Goal: Information Seeking & Learning: Learn about a topic

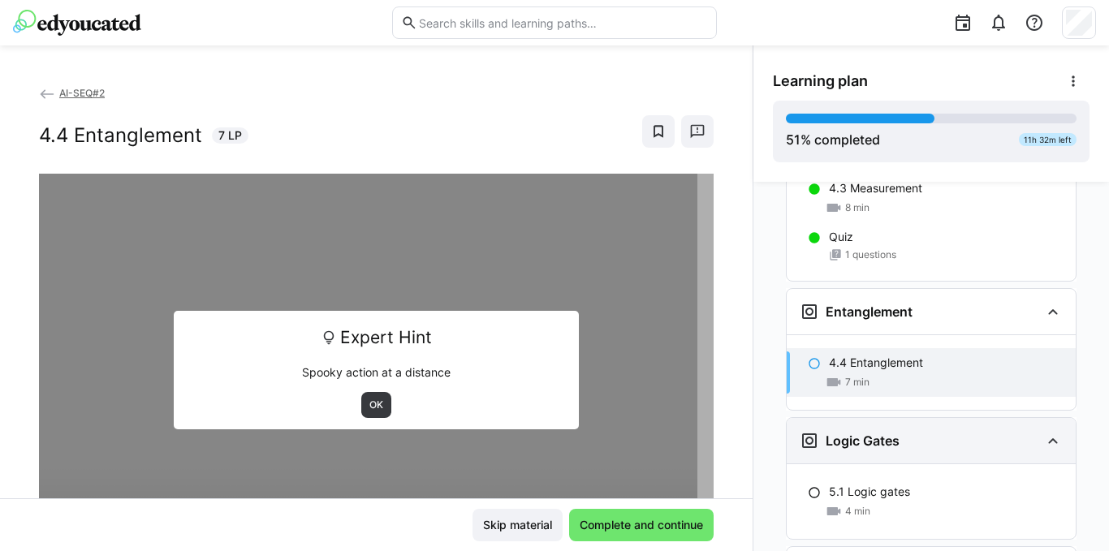
scroll to position [2760, 0]
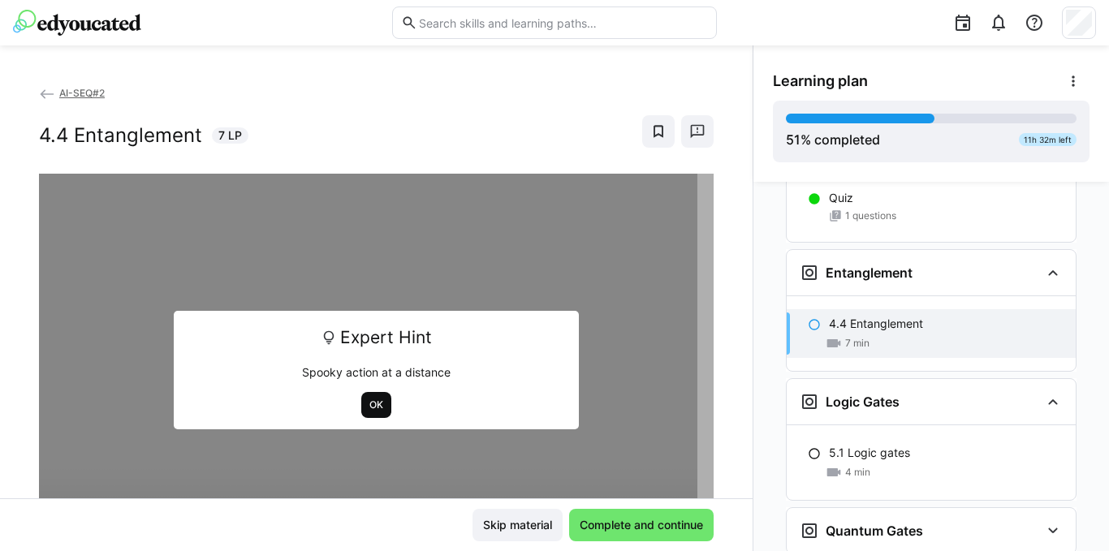
click at [381, 402] on span "OK" at bounding box center [376, 405] width 30 height 26
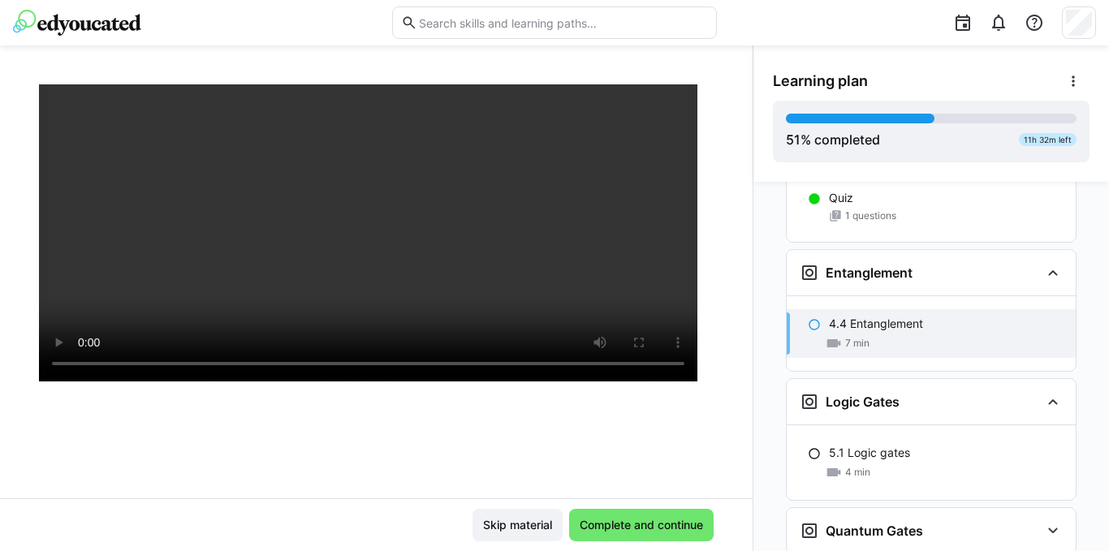
scroll to position [81, 0]
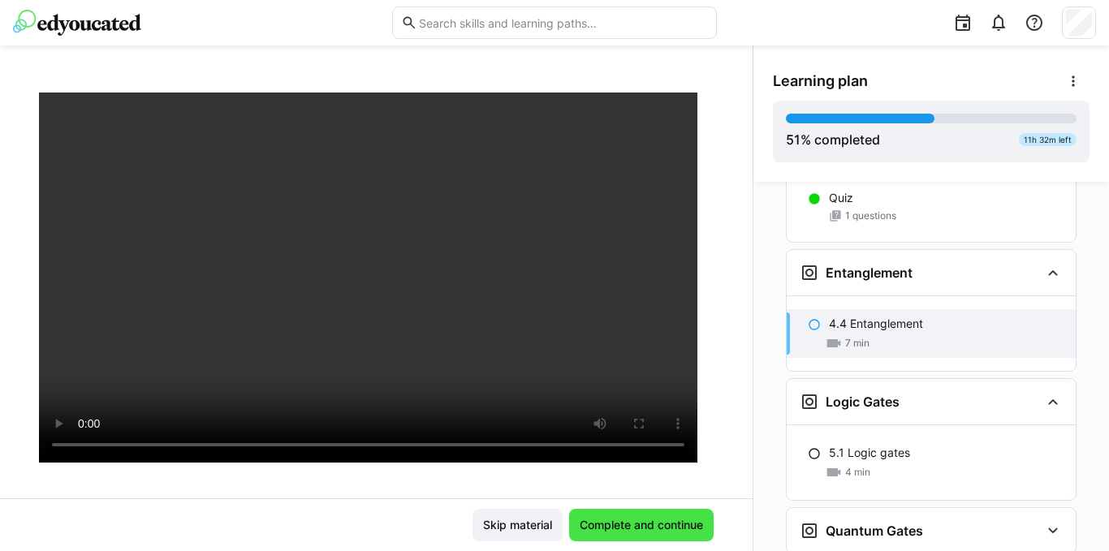
click at [624, 517] on span "Complete and continue" at bounding box center [641, 525] width 128 height 16
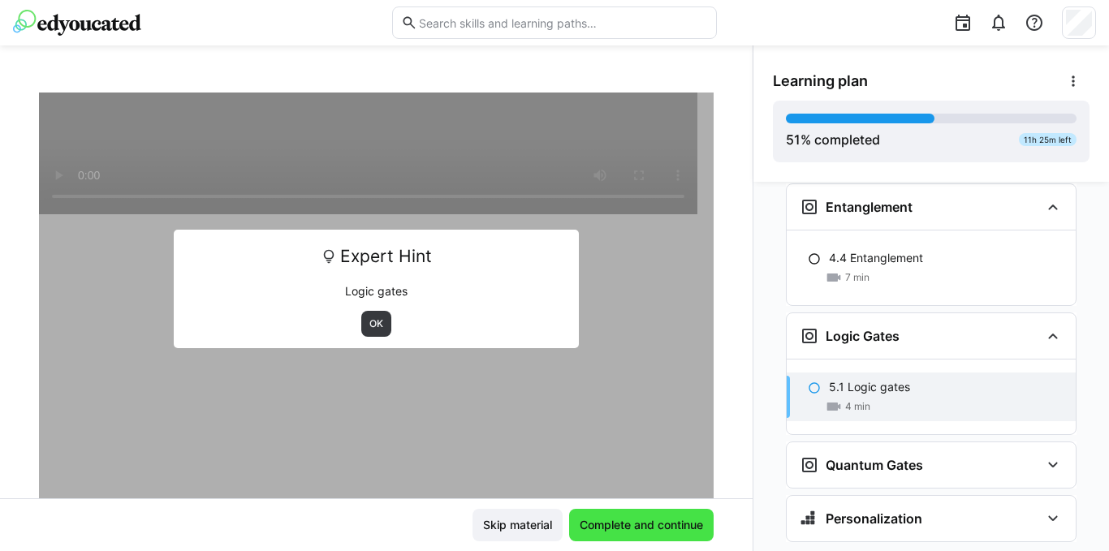
scroll to position [2842, 0]
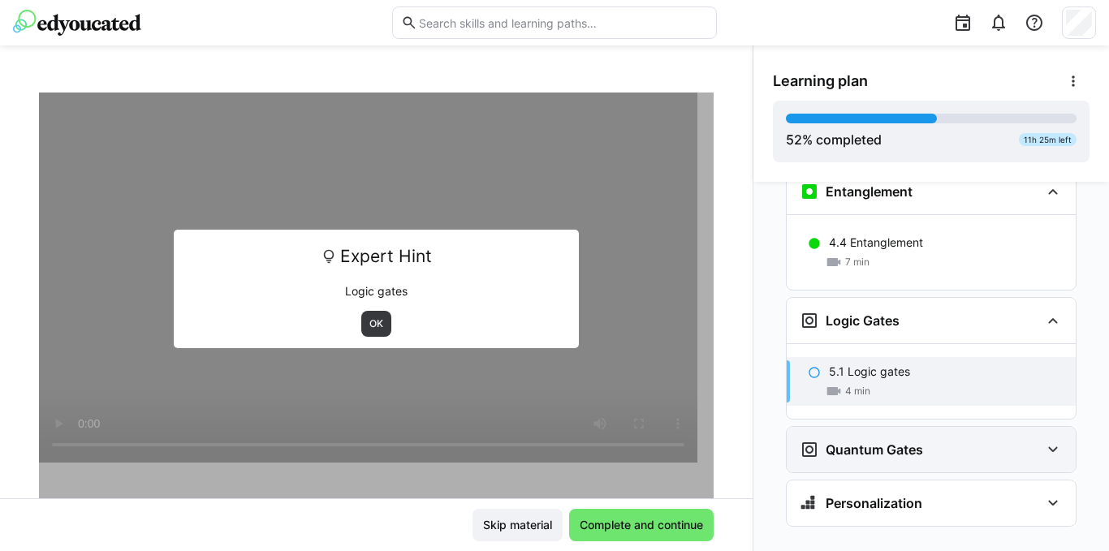
click at [904, 442] on h3 "Quantum Gates" at bounding box center [873, 450] width 97 height 16
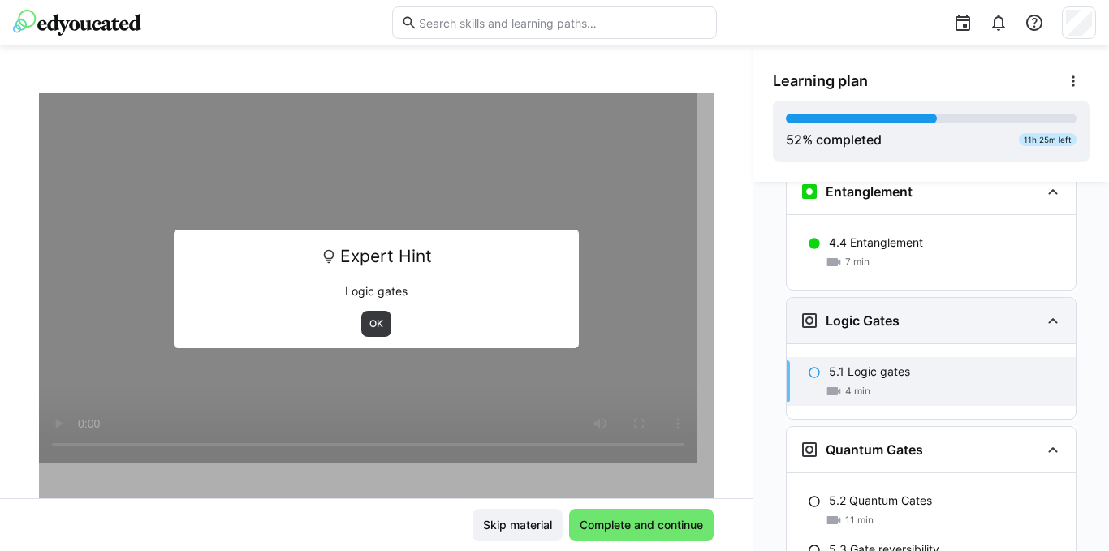
click at [827, 312] on h3 "Logic Gates" at bounding box center [862, 320] width 74 height 16
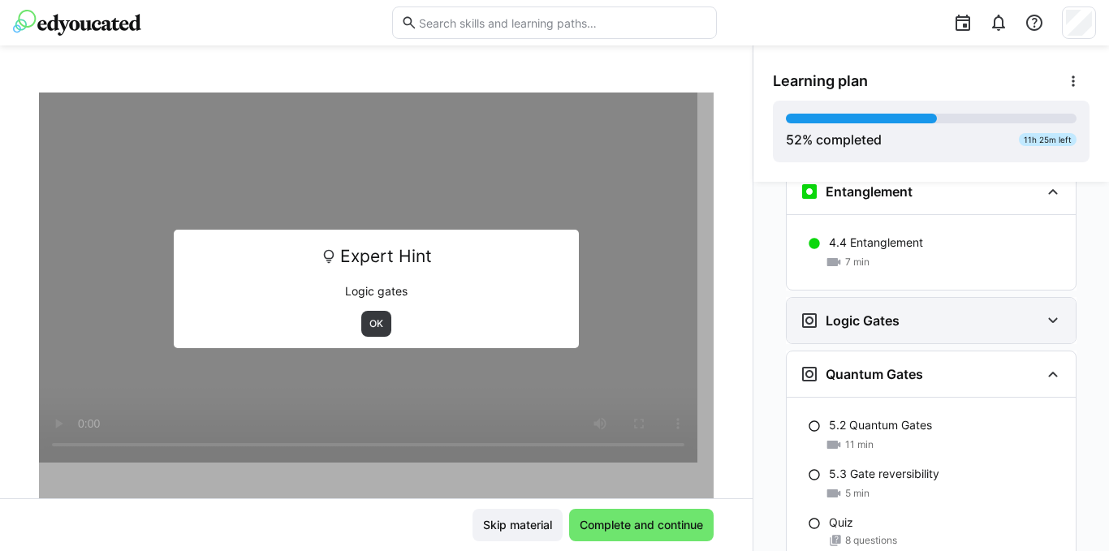
click at [827, 312] on h3 "Logic Gates" at bounding box center [862, 320] width 74 height 16
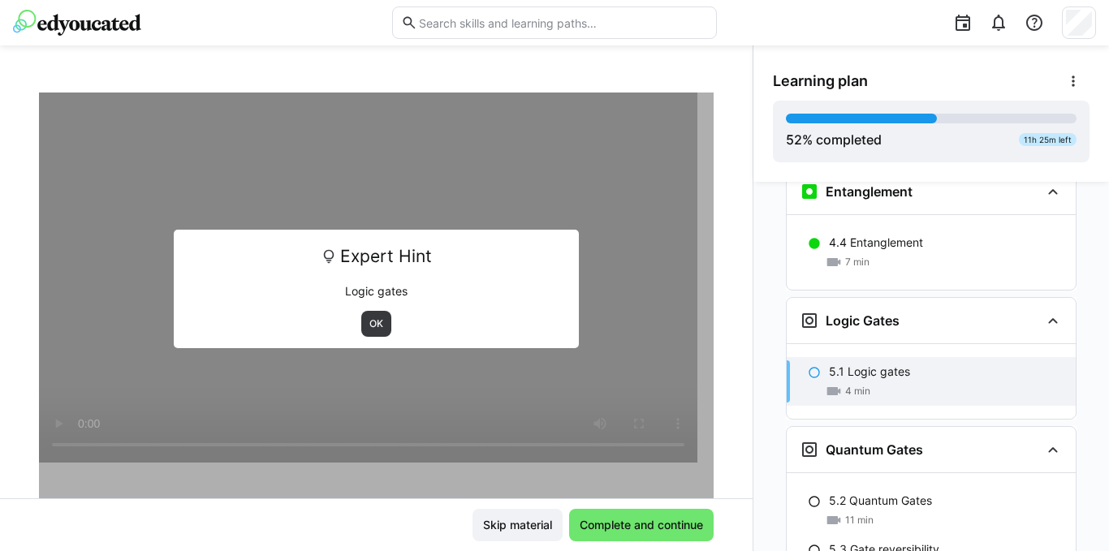
click at [845, 385] on span "4 min" at bounding box center [857, 391] width 25 height 13
click at [368, 325] on span "OK" at bounding box center [376, 323] width 17 height 13
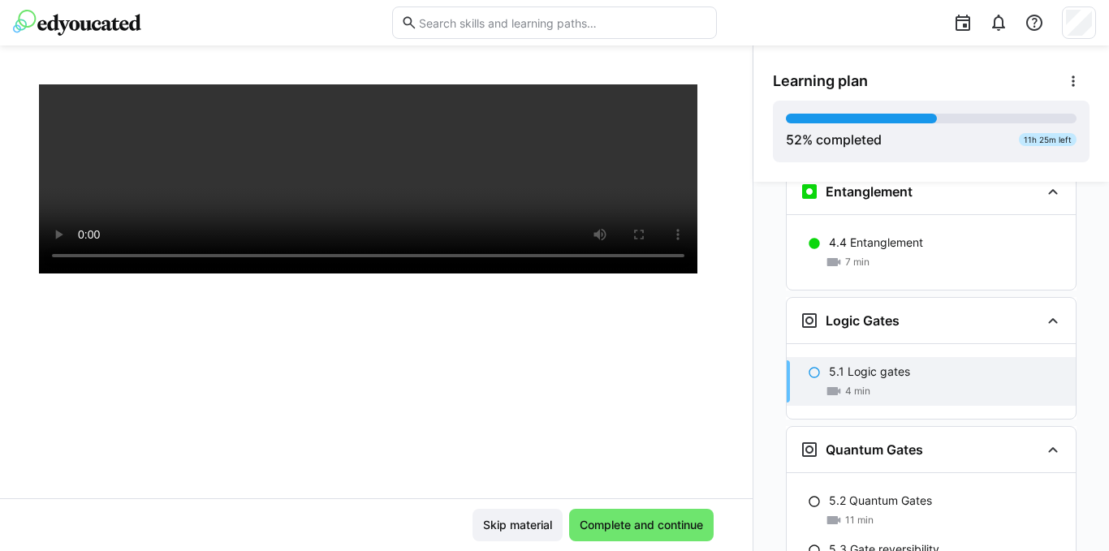
scroll to position [278, 0]
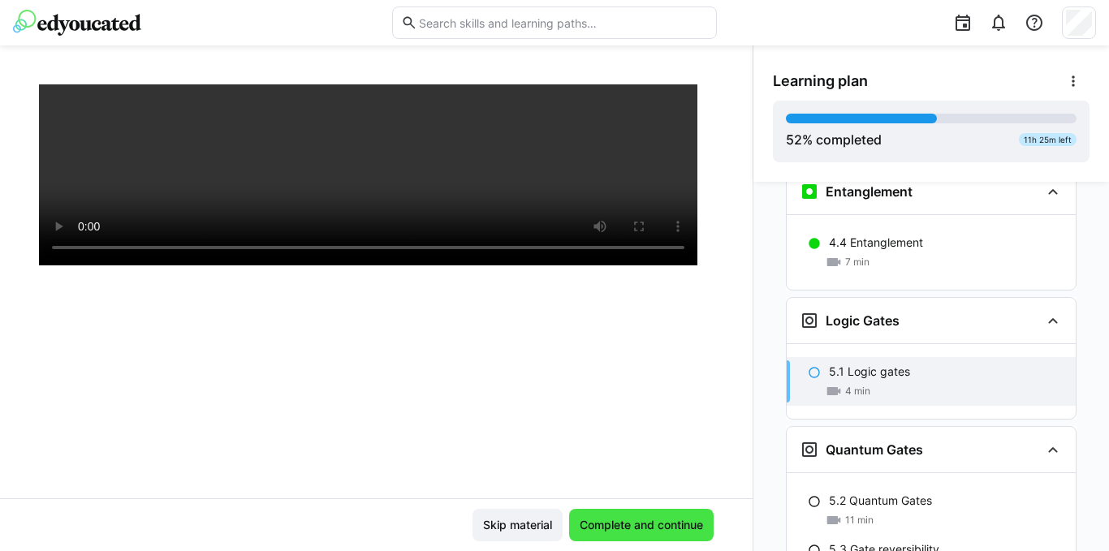
click at [619, 530] on span "Complete and continue" at bounding box center [641, 525] width 128 height 16
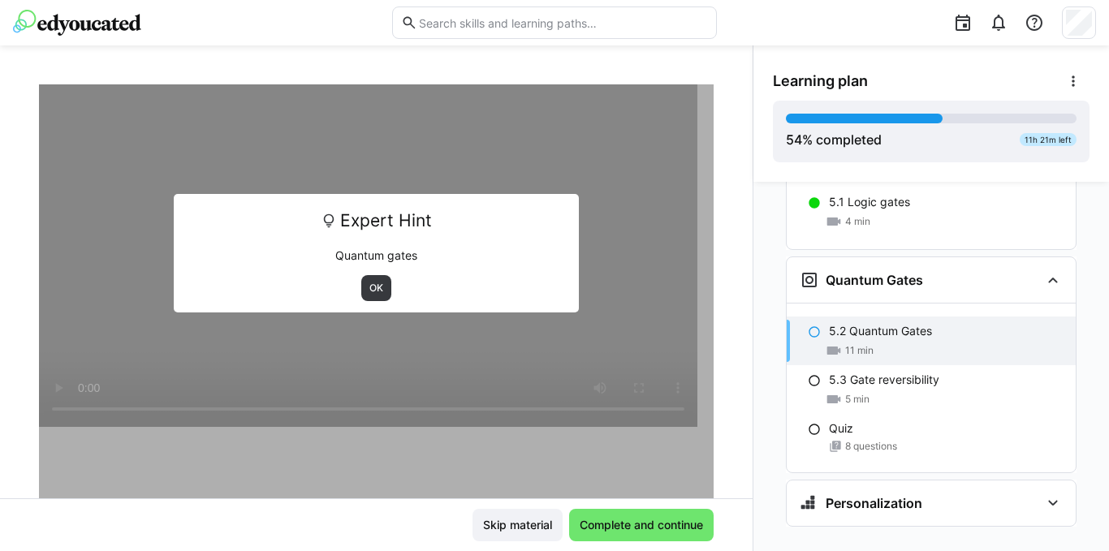
scroll to position [116, 0]
click at [368, 286] on span "OK" at bounding box center [376, 288] width 17 height 13
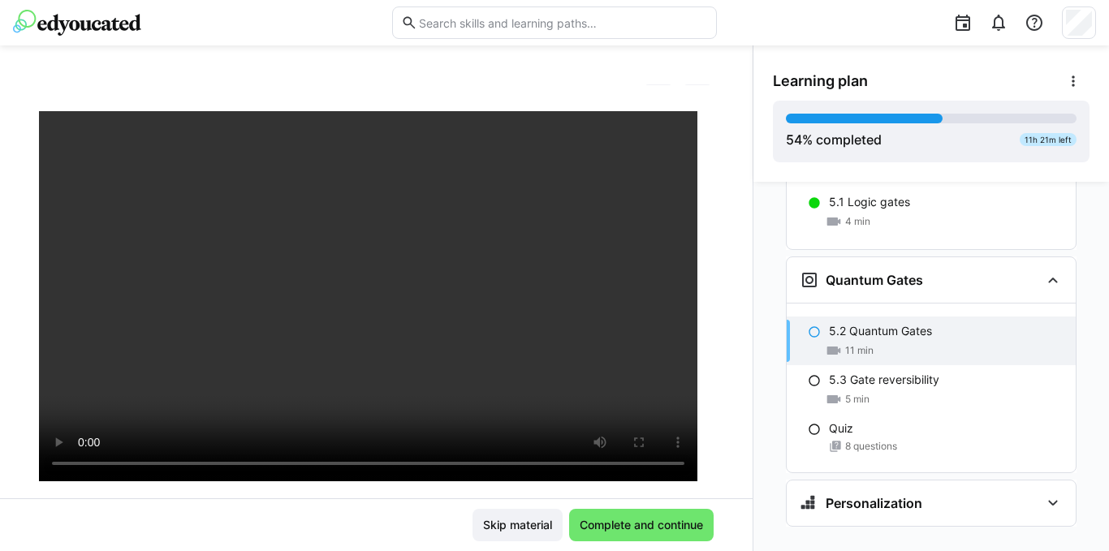
scroll to position [35, 0]
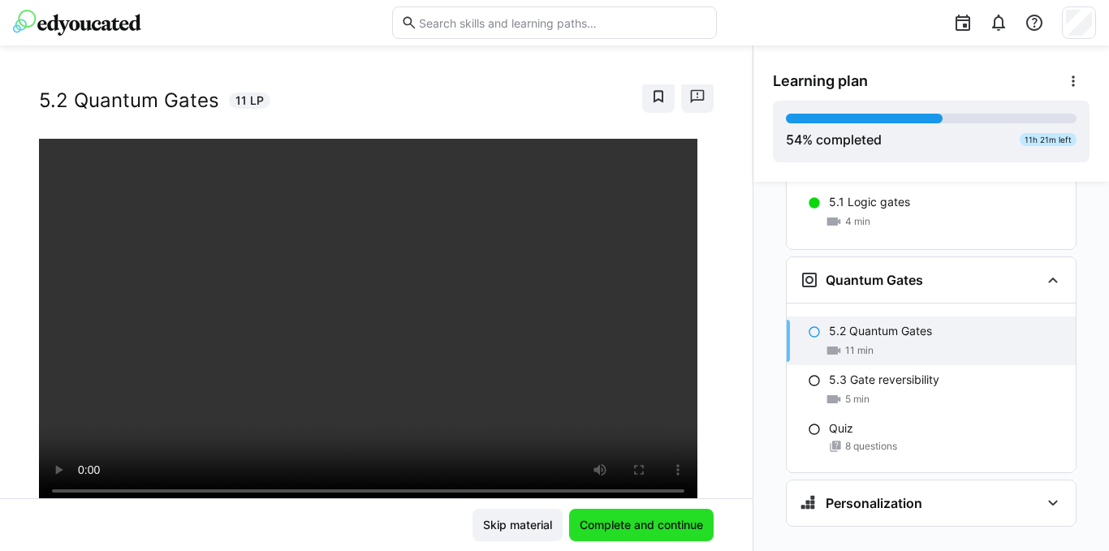
click at [635, 518] on span "Complete and continue" at bounding box center [641, 525] width 128 height 16
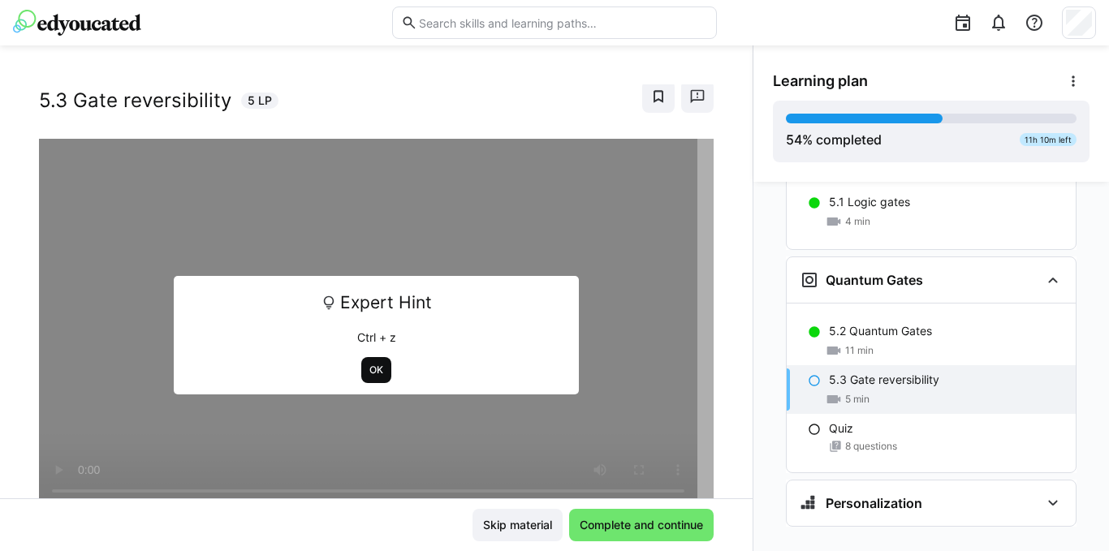
click at [376, 372] on span "OK" at bounding box center [376, 370] width 17 height 13
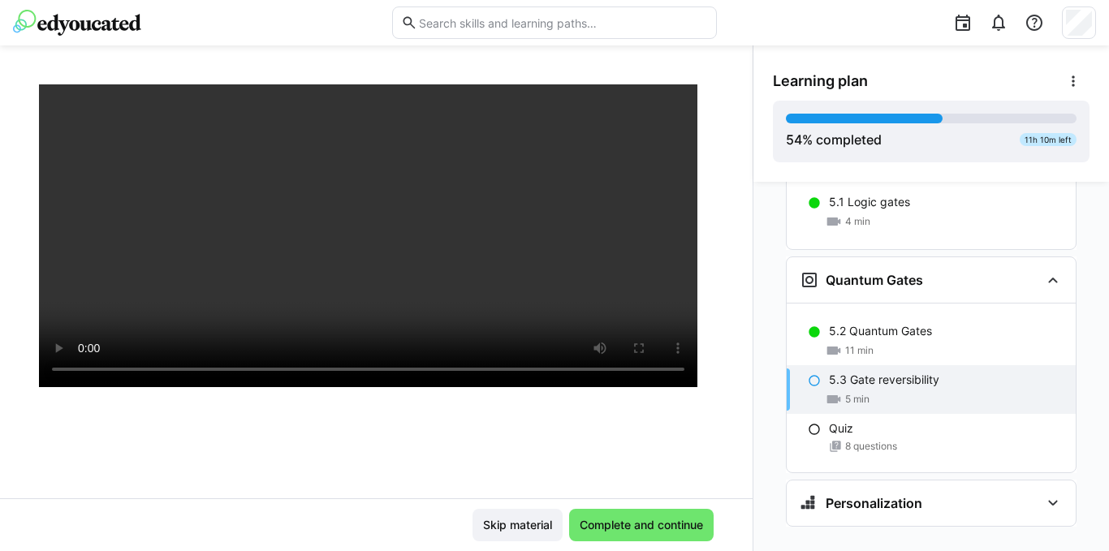
scroll to position [197, 0]
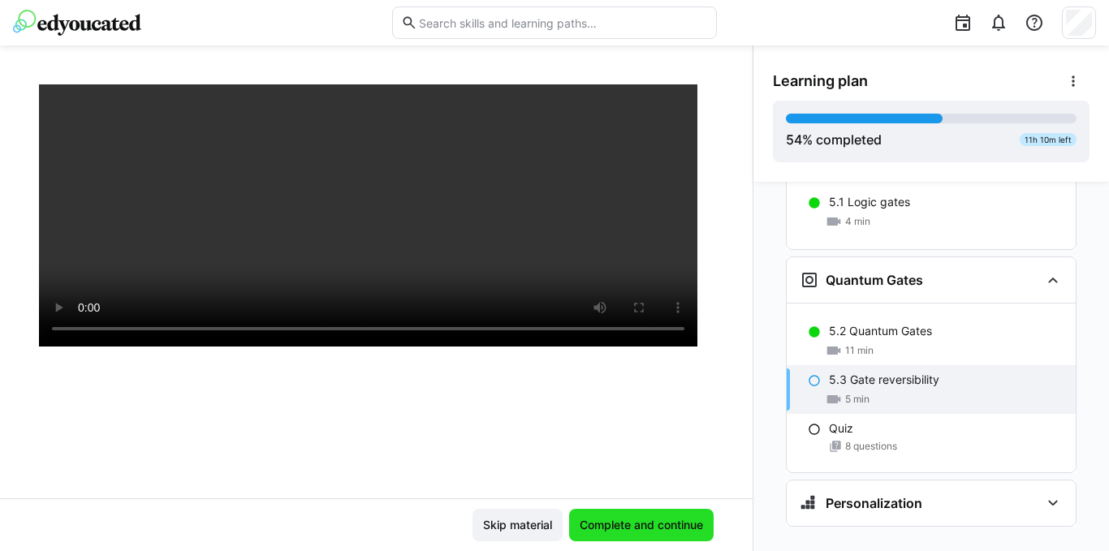
click at [614, 519] on span "Complete and continue" at bounding box center [641, 525] width 128 height 16
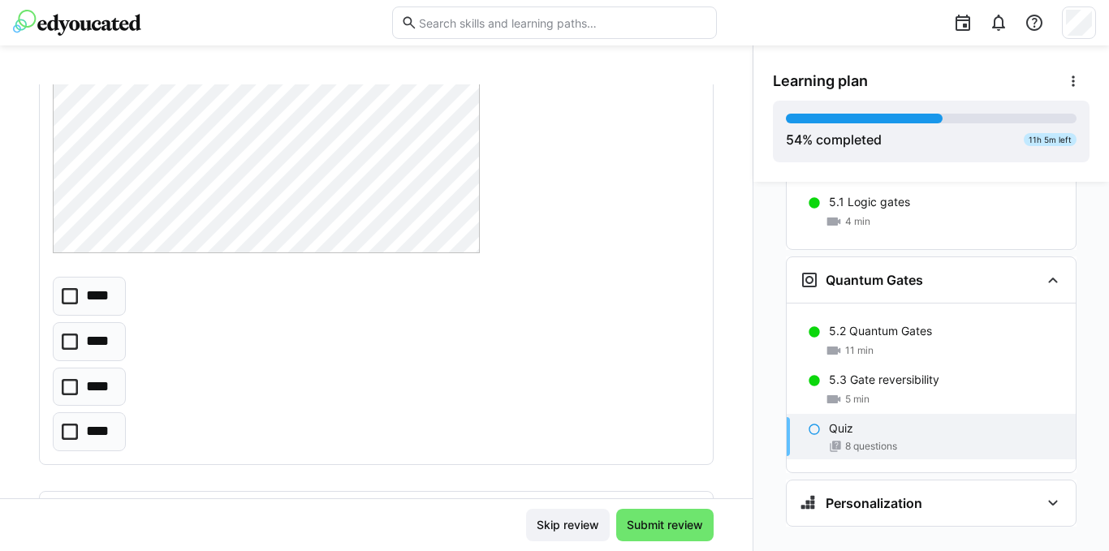
scroll to position [568, 0]
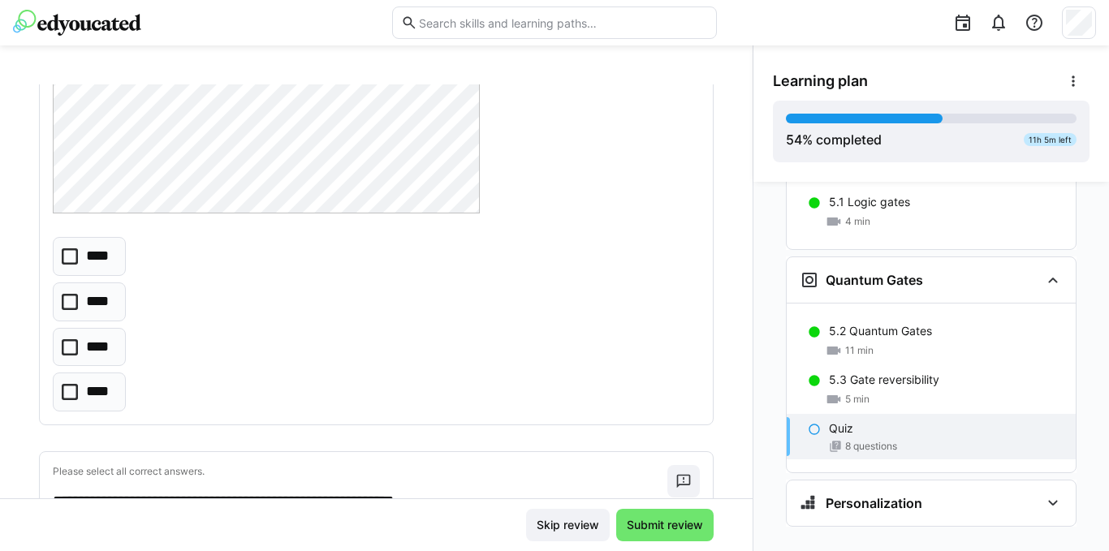
click at [72, 350] on icon at bounding box center [70, 347] width 16 height 16
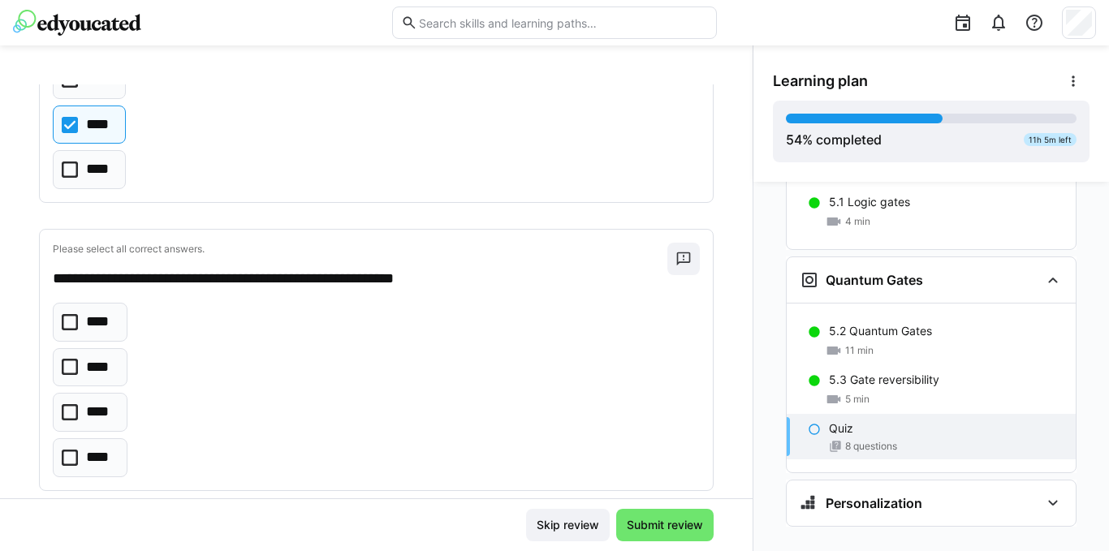
scroll to position [812, 0]
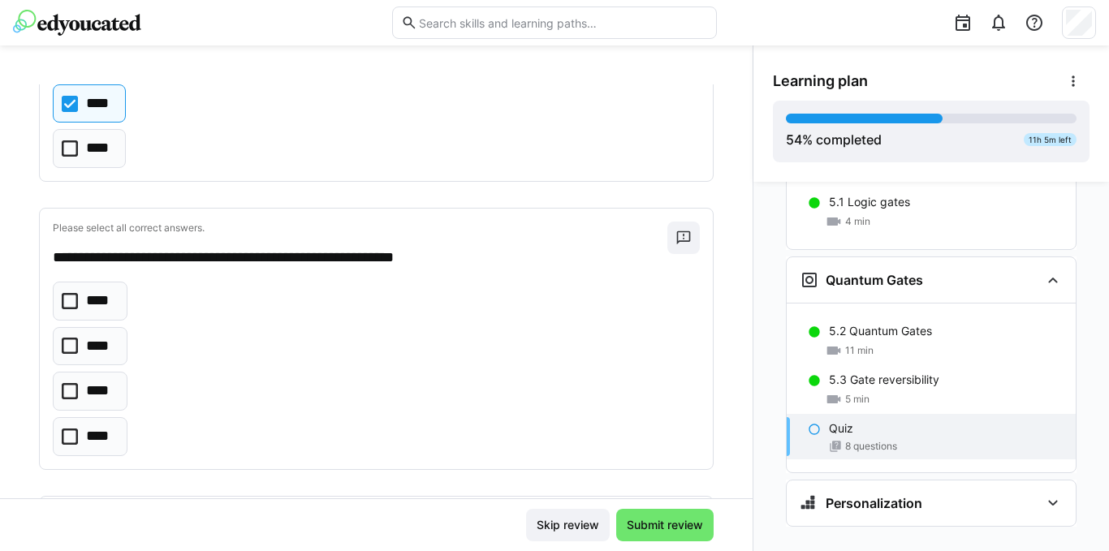
click at [75, 300] on icon at bounding box center [70, 301] width 16 height 16
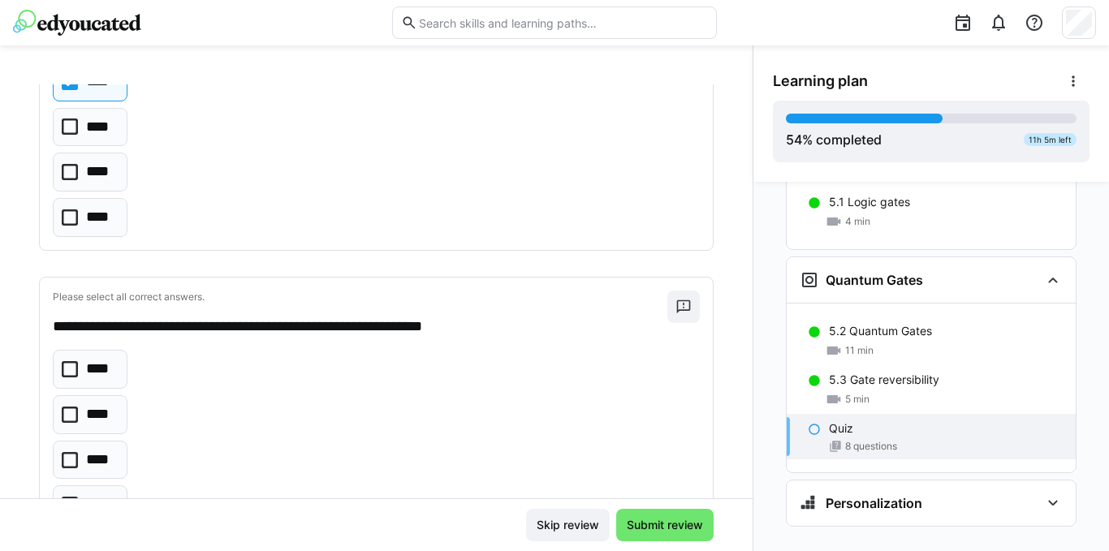
scroll to position [1136, 0]
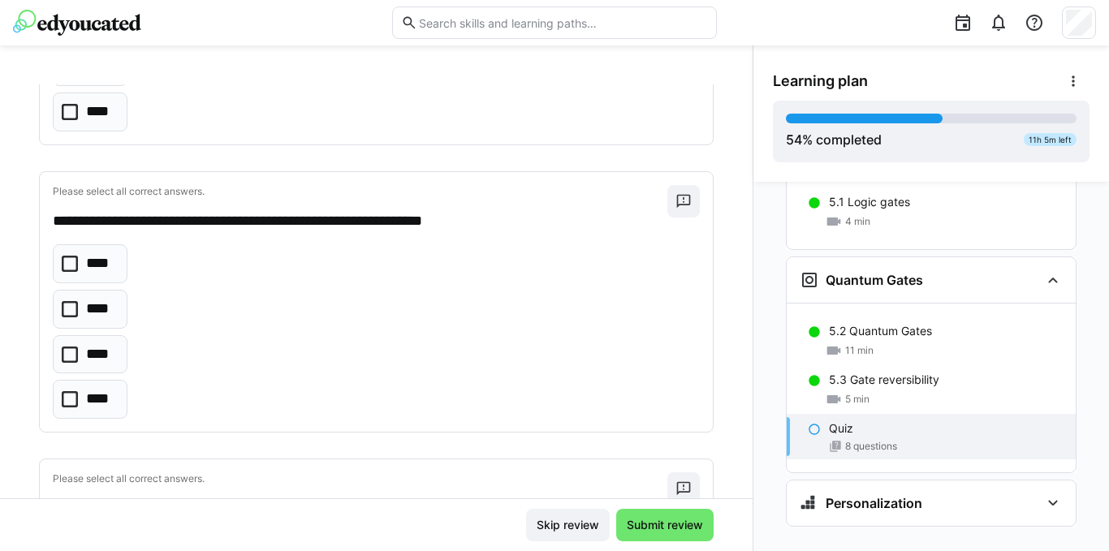
click at [66, 306] on icon at bounding box center [70, 309] width 16 height 16
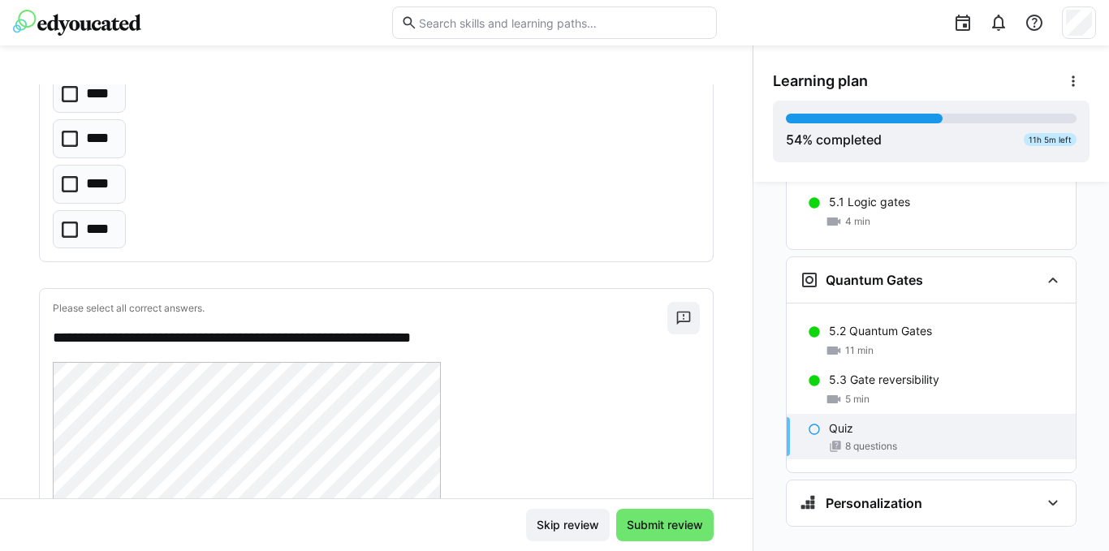
scroll to position [2029, 0]
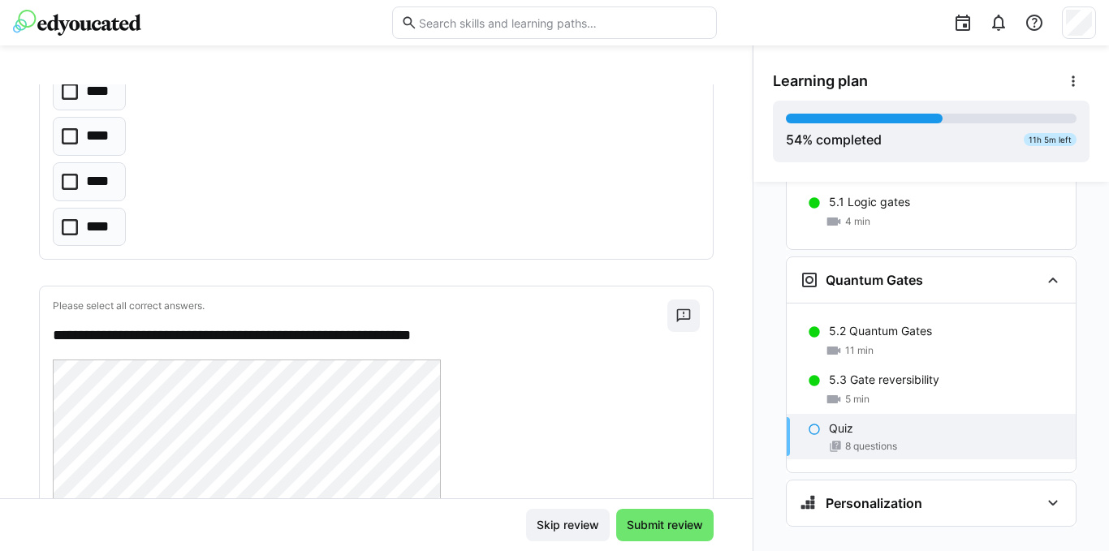
click at [66, 142] on icon at bounding box center [70, 136] width 16 height 16
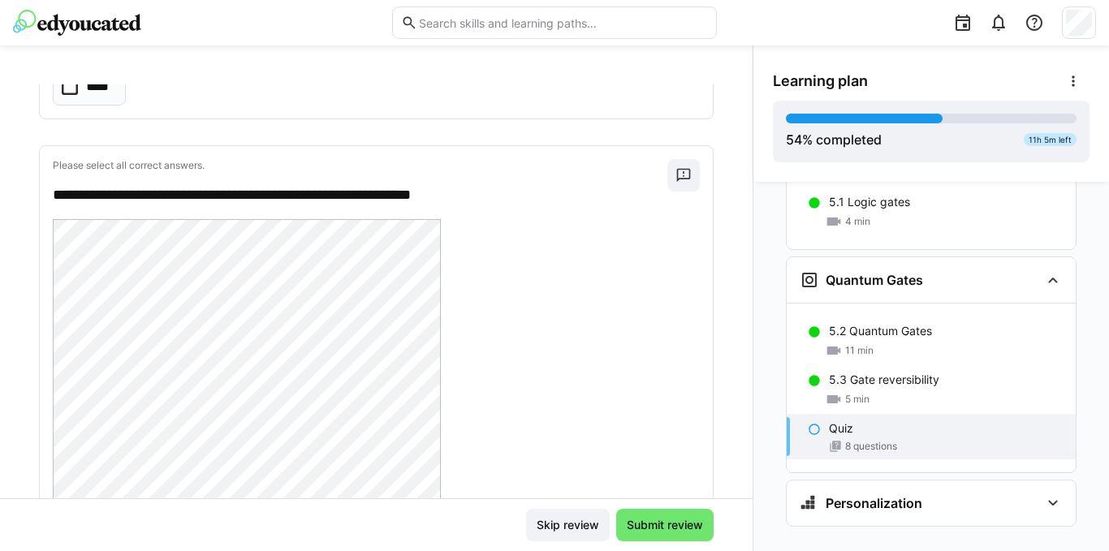
scroll to position [2110, 0]
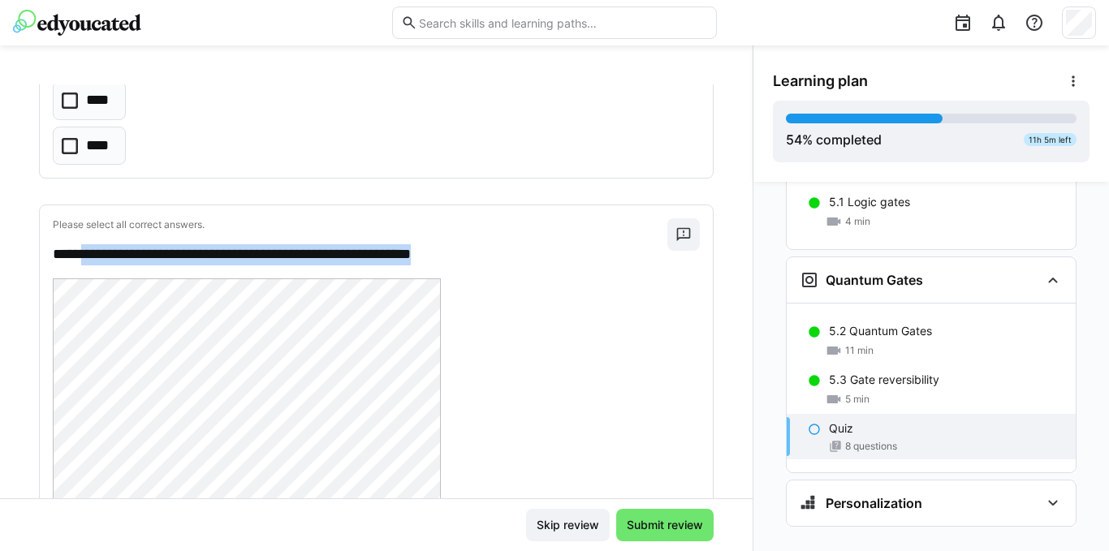
drag, startPoint x: 482, startPoint y: 248, endPoint x: 90, endPoint y: 257, distance: 392.1
click at [90, 257] on p "**********" at bounding box center [352, 254] width 598 height 21
copy p "**********"
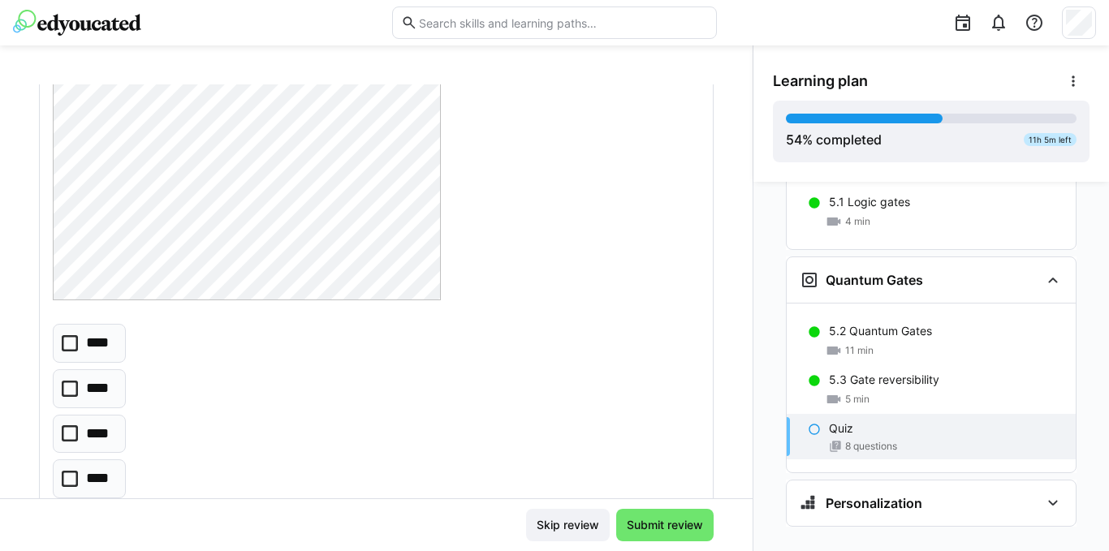
scroll to position [2760, 0]
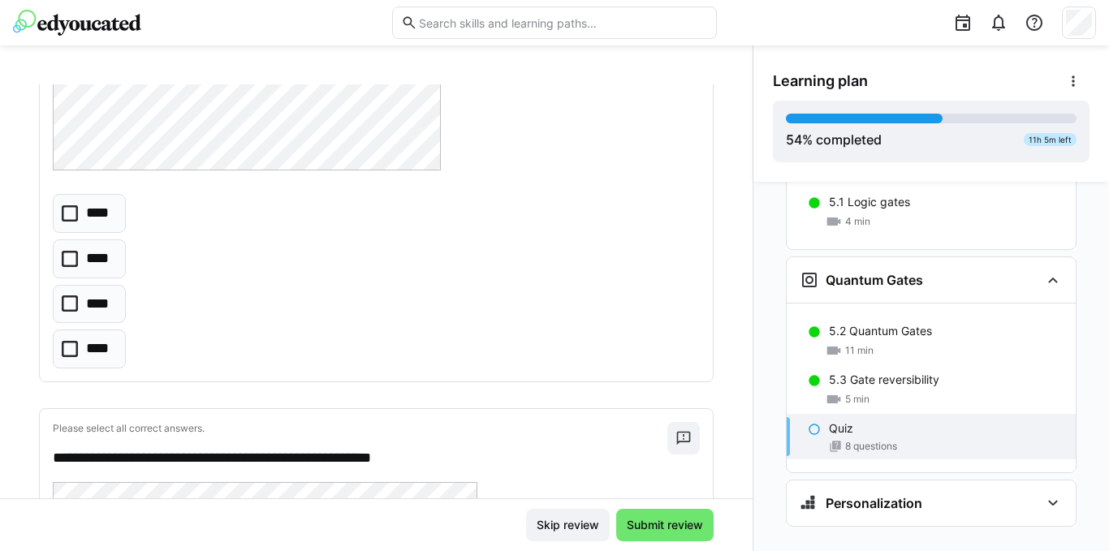
click at [75, 303] on icon at bounding box center [70, 303] width 16 height 16
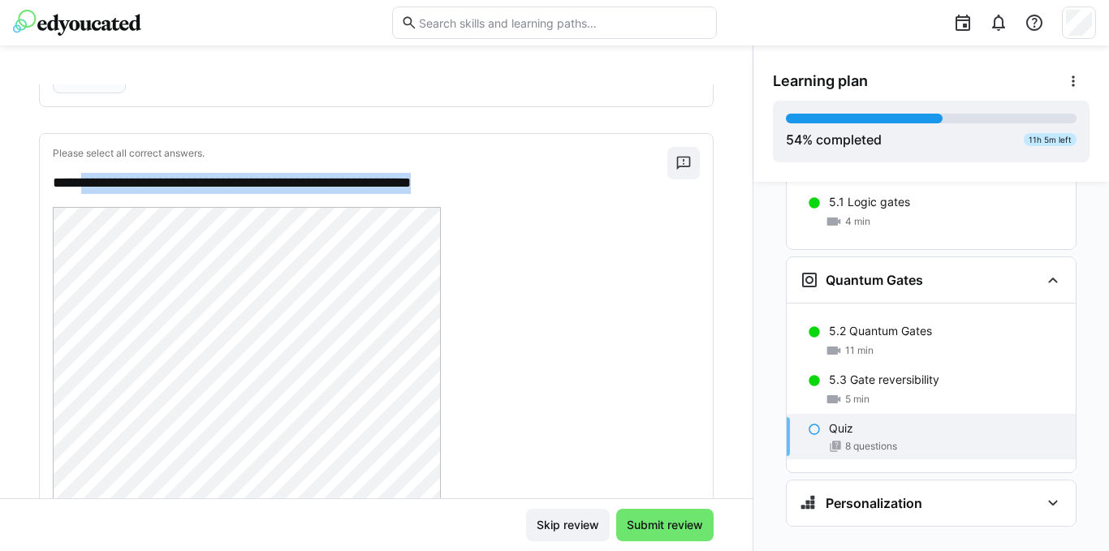
scroll to position [2191, 0]
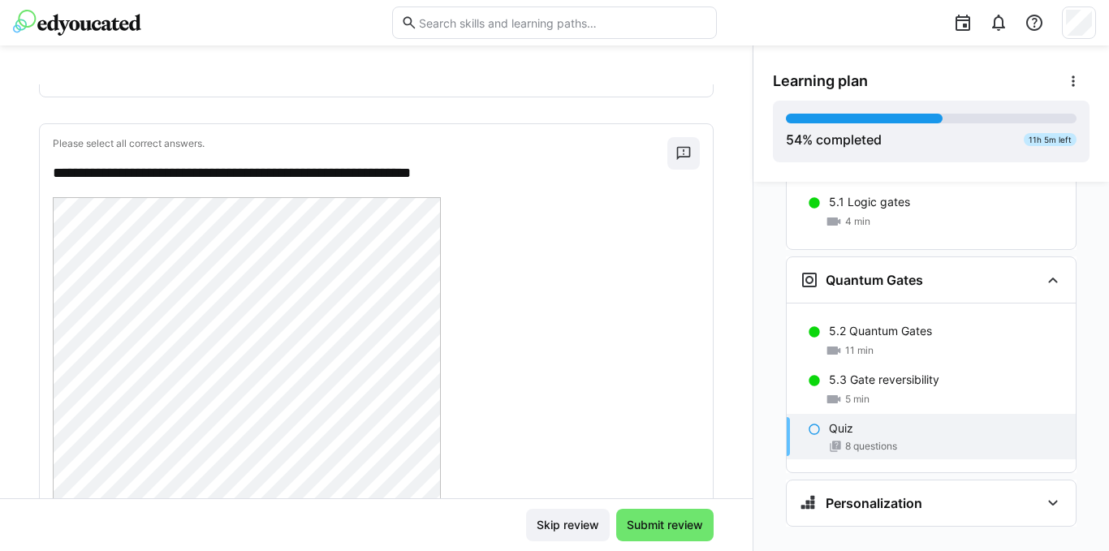
click at [441, 200] on div at bounding box center [376, 469] width 647 height 545
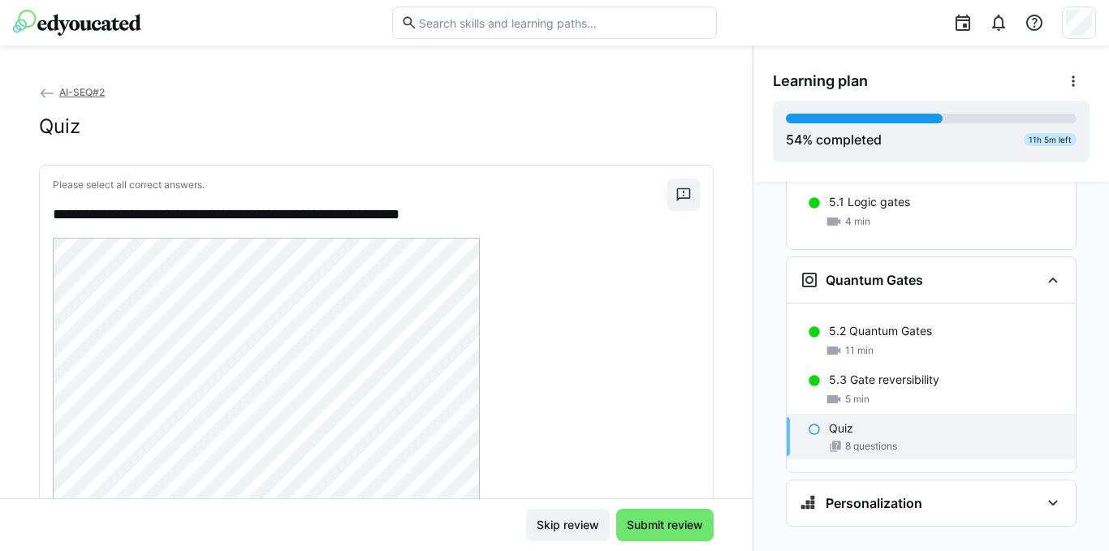
scroll to position [0, 0]
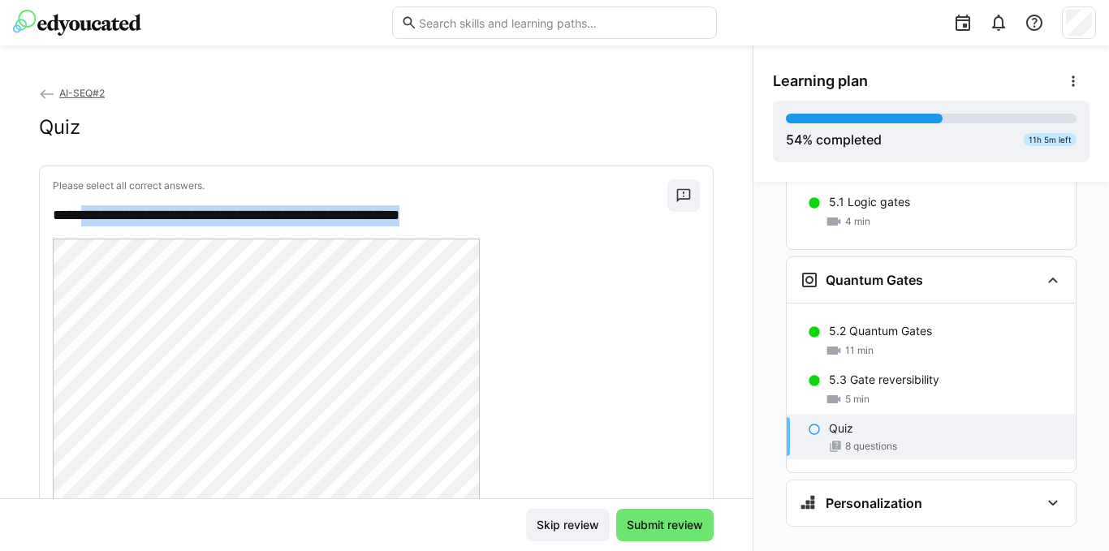
drag, startPoint x: 470, startPoint y: 222, endPoint x: 89, endPoint y: 219, distance: 380.7
click at [89, 219] on p "**********" at bounding box center [352, 215] width 598 height 21
copy p "**********"
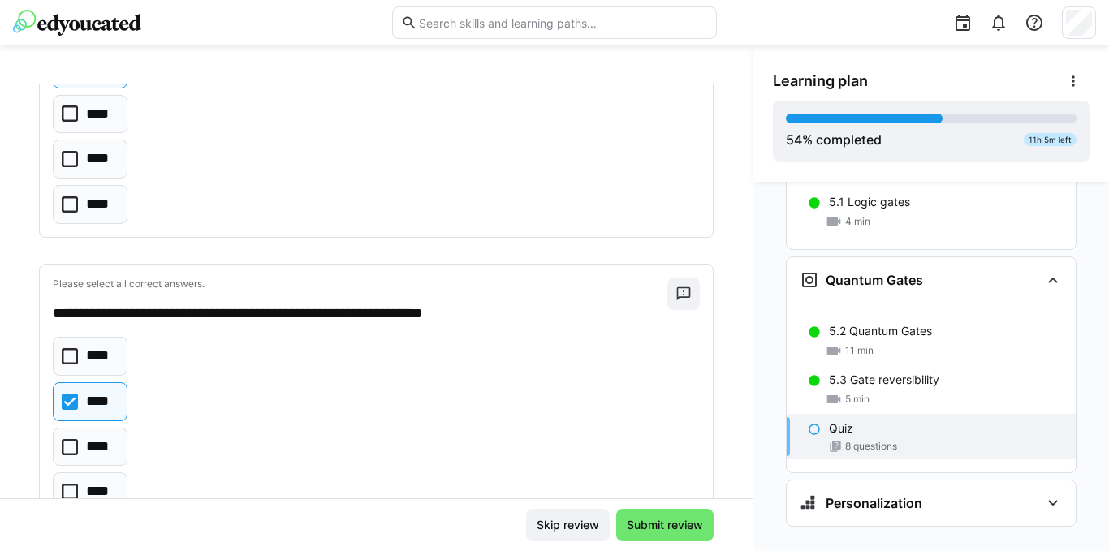
scroll to position [893, 0]
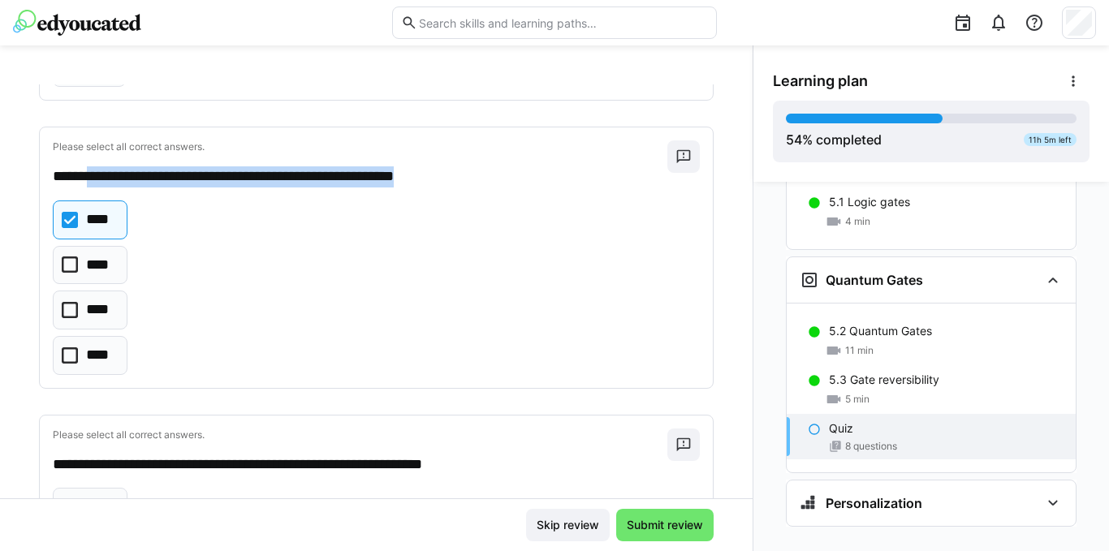
drag, startPoint x: 473, startPoint y: 182, endPoint x: 95, endPoint y: 179, distance: 378.2
click at [93, 179] on p "**********" at bounding box center [352, 176] width 598 height 21
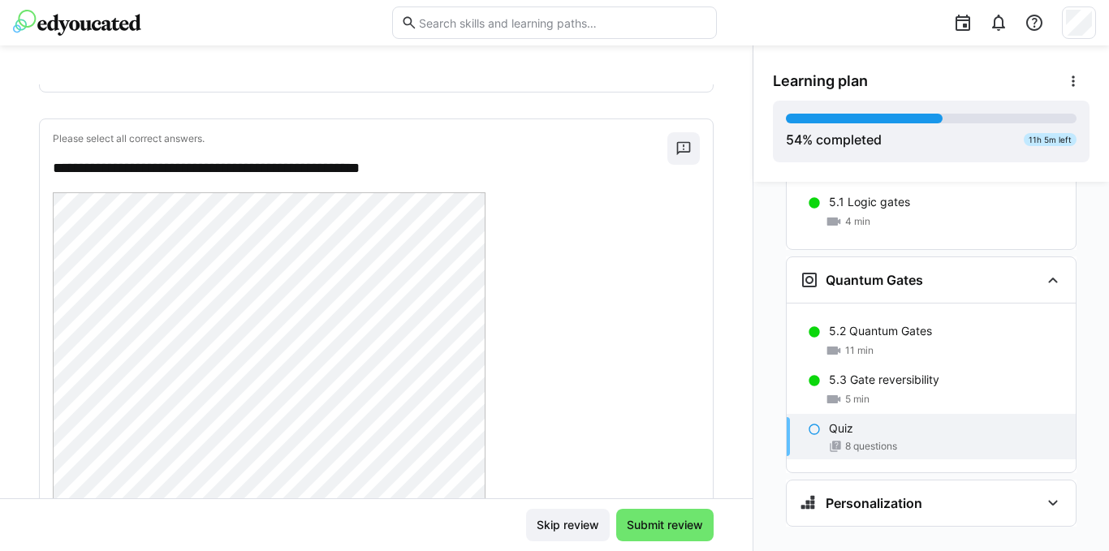
scroll to position [1380, 0]
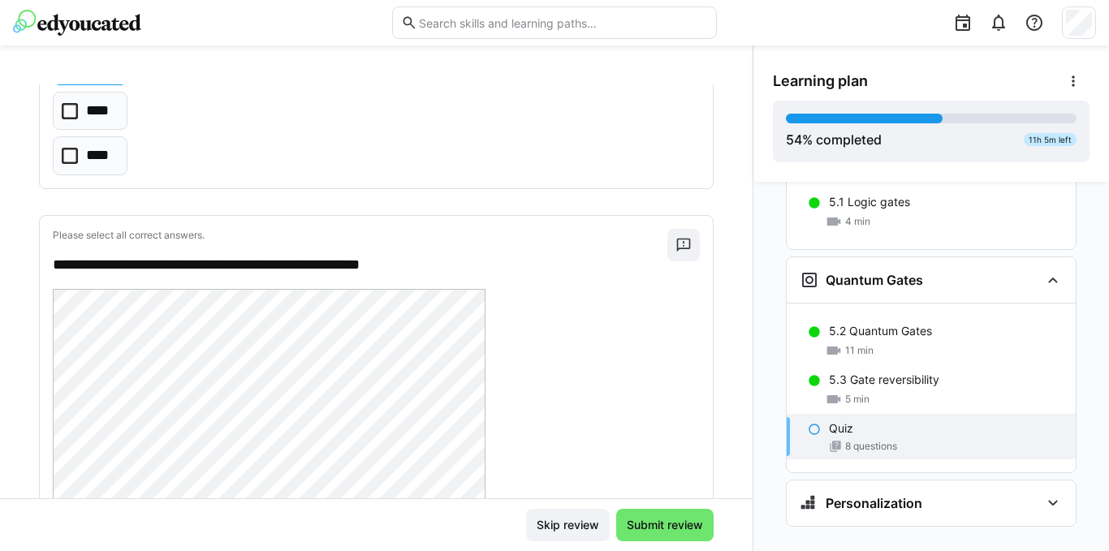
click at [300, 281] on div "**********" at bounding box center [376, 562] width 673 height 692
click at [460, 245] on div "**********" at bounding box center [360, 252] width 614 height 47
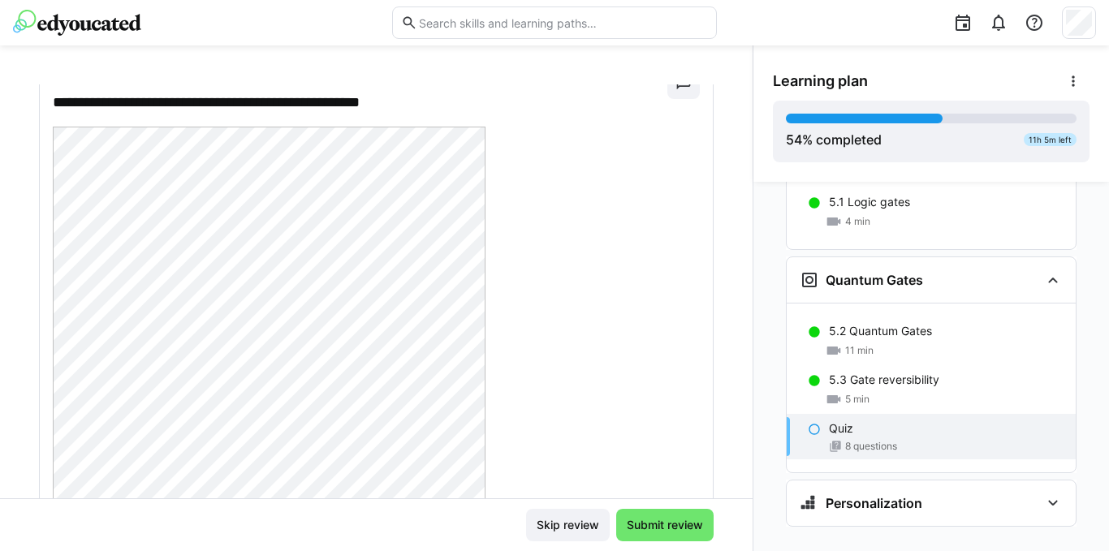
scroll to position [1461, 0]
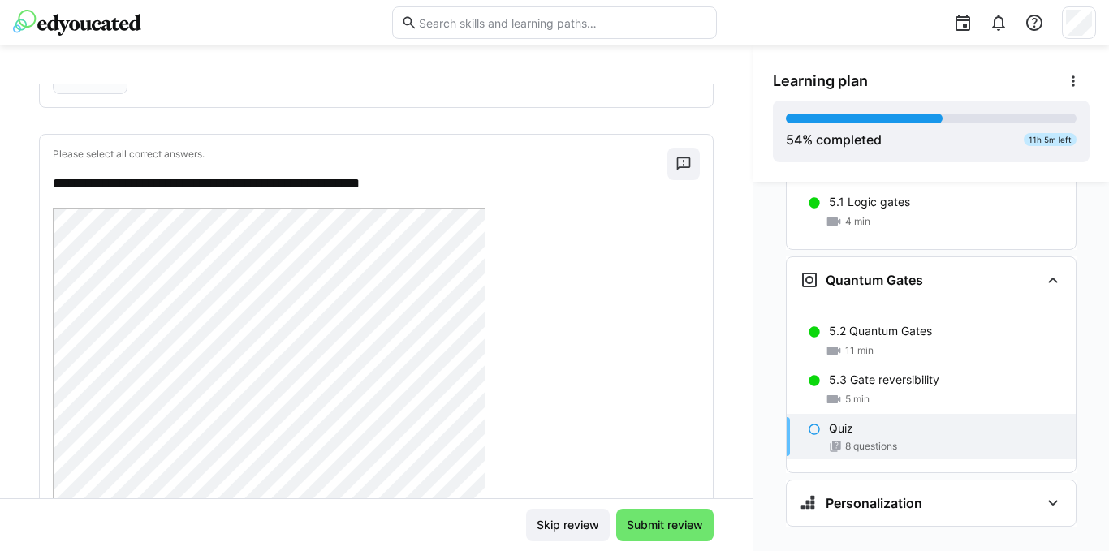
click at [594, 250] on div at bounding box center [376, 414] width 647 height 413
click at [466, 197] on div "**********" at bounding box center [376, 481] width 673 height 692
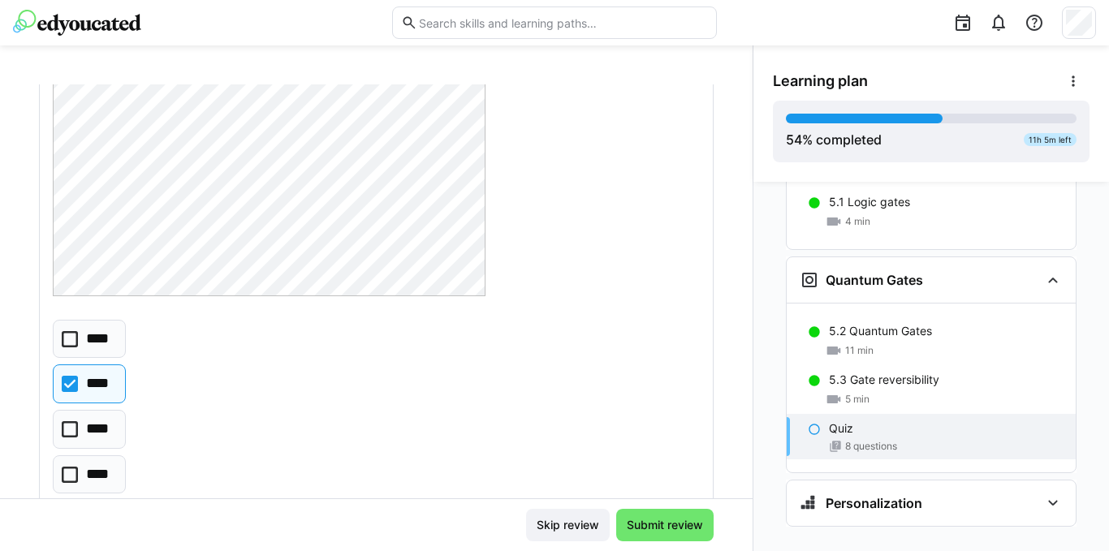
scroll to position [1786, 0]
click at [68, 427] on icon at bounding box center [70, 425] width 16 height 16
click at [70, 381] on icon at bounding box center [70, 380] width 16 height 16
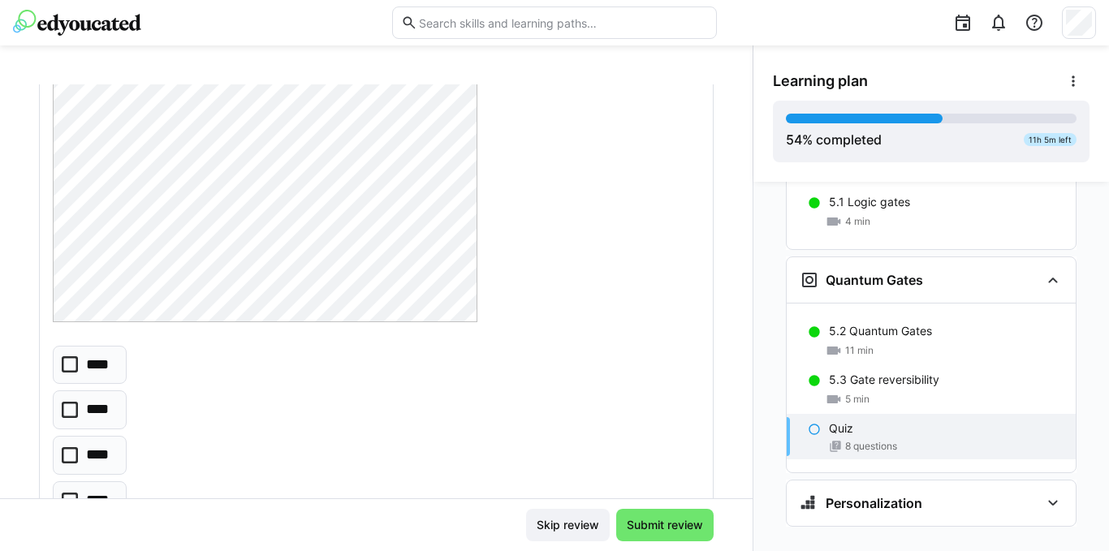
scroll to position [3409, 0]
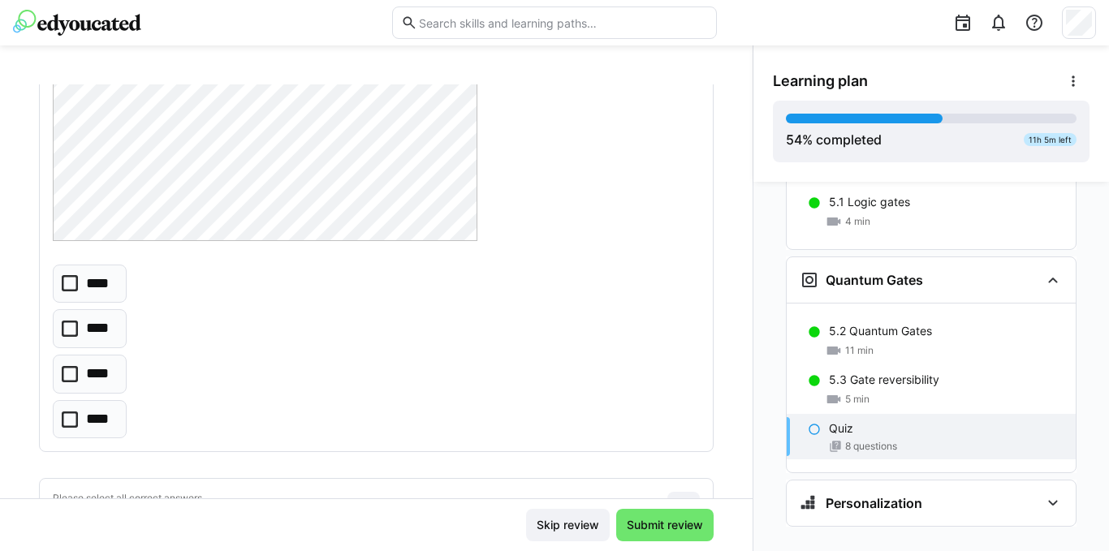
click at [75, 283] on icon at bounding box center [70, 283] width 16 height 16
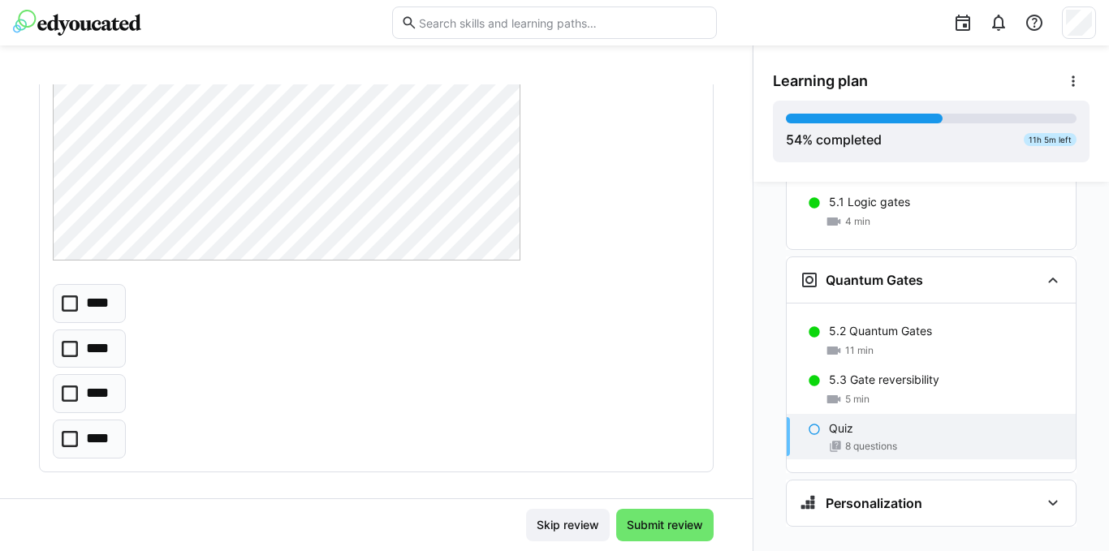
scroll to position [4302, 0]
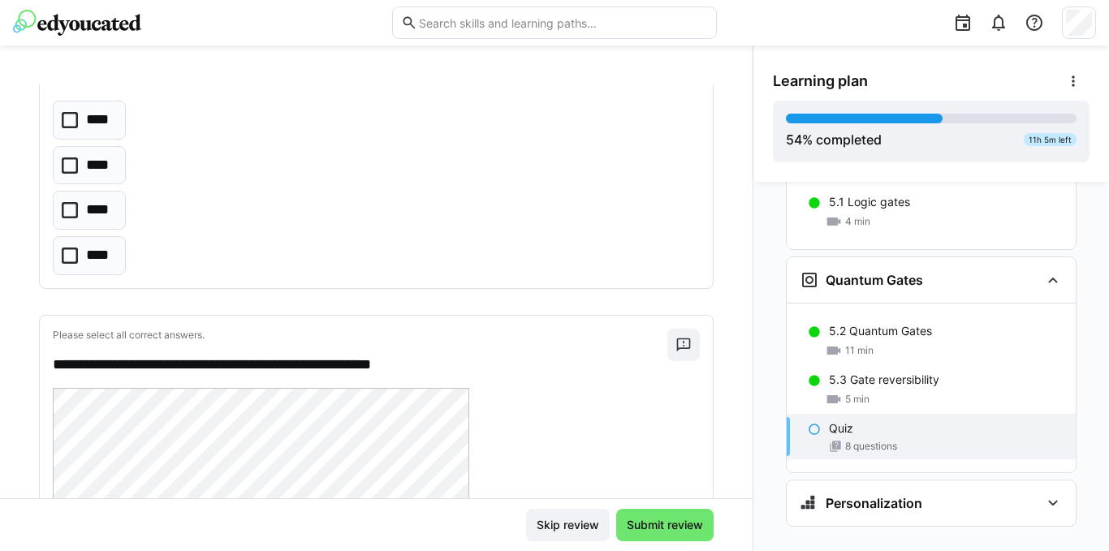
click at [70, 165] on icon at bounding box center [70, 165] width 16 height 16
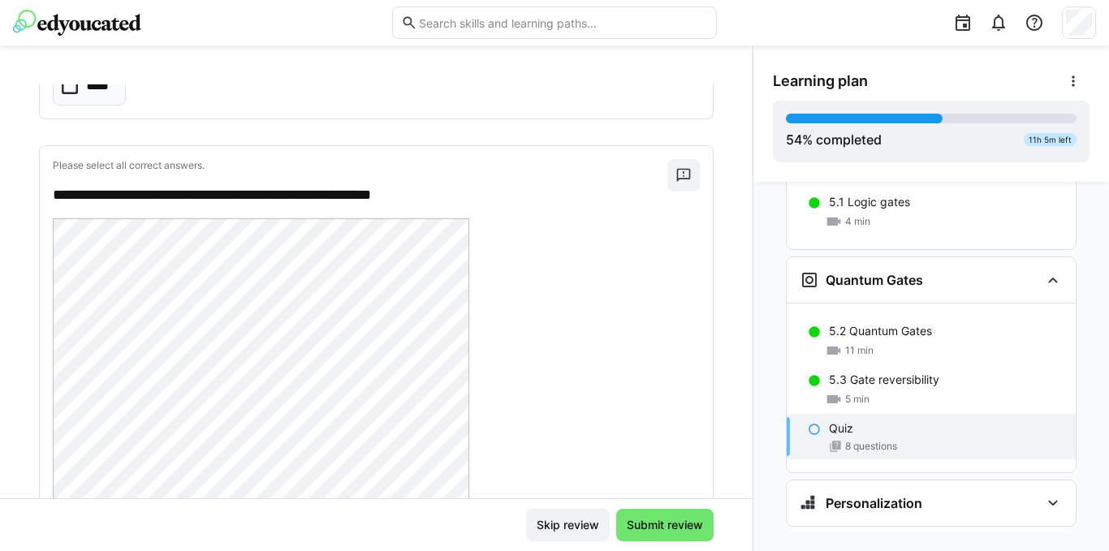
scroll to position [4464, 0]
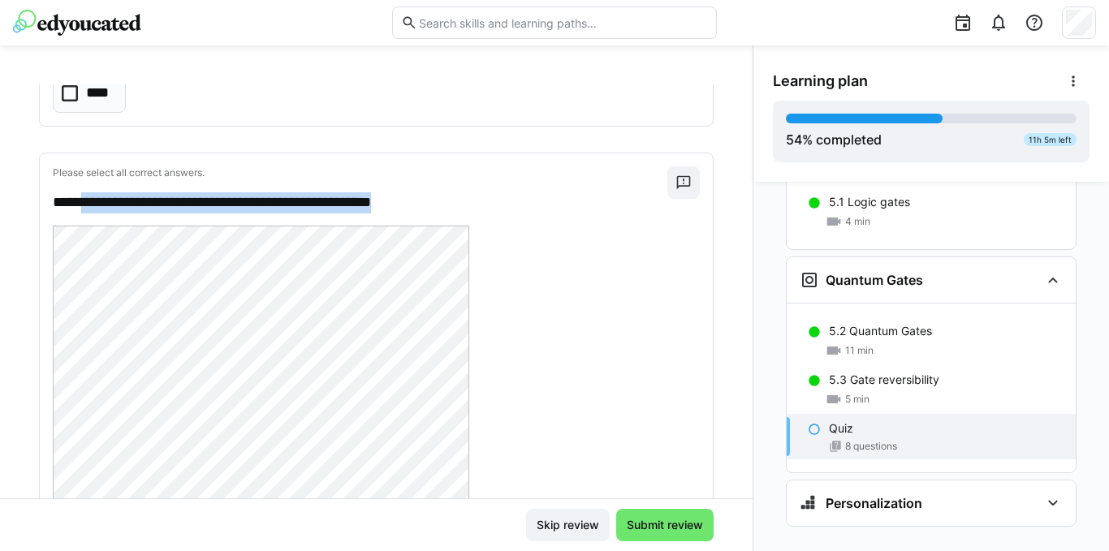
drag, startPoint x: 447, startPoint y: 205, endPoint x: 97, endPoint y: 196, distance: 349.9
click at [93, 198] on p "**********" at bounding box center [352, 202] width 598 height 21
copy p "**********"
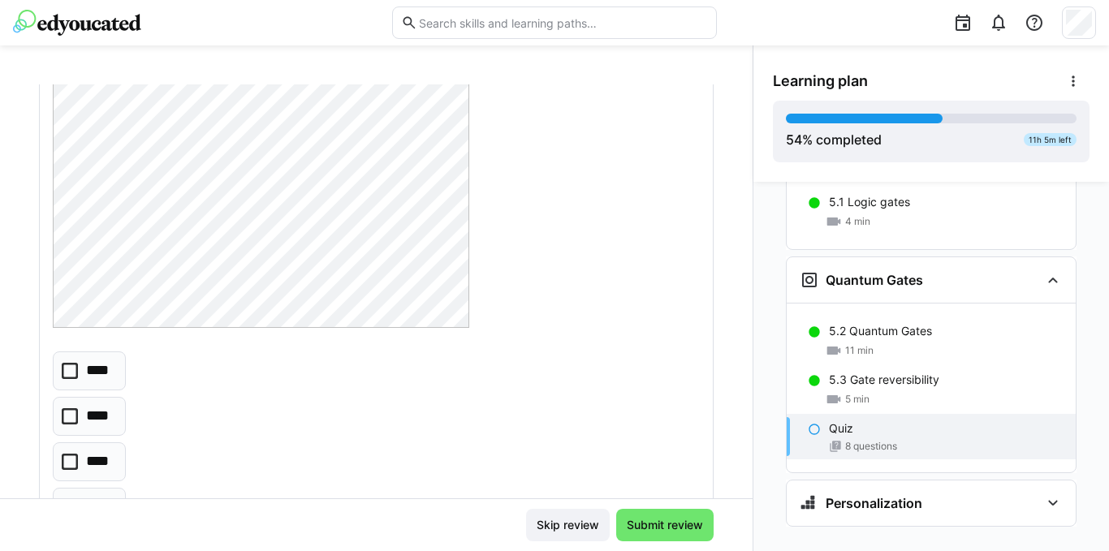
scroll to position [4847, 0]
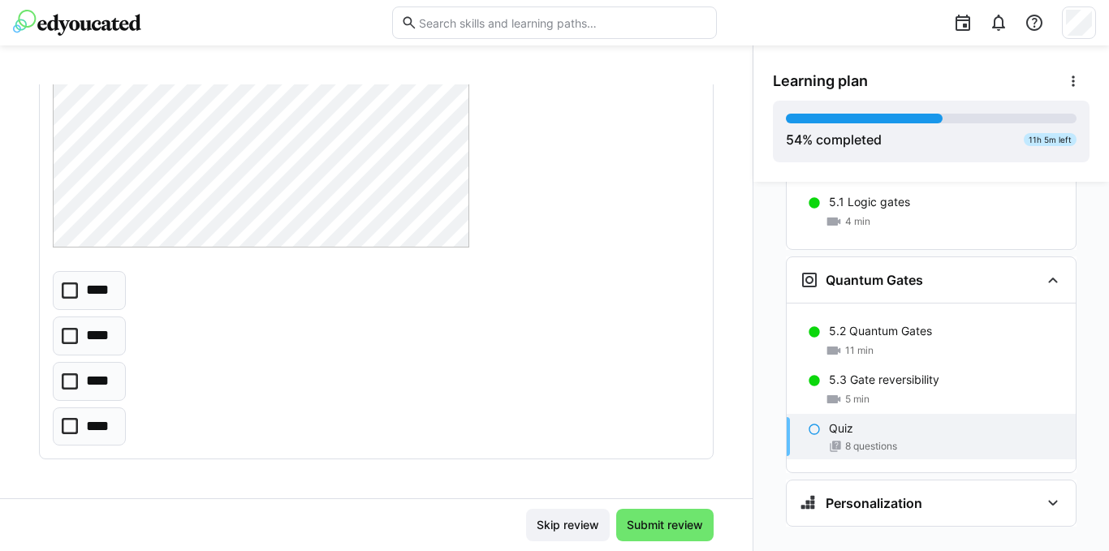
click at [71, 428] on icon at bounding box center [70, 426] width 16 height 16
click at [642, 522] on span "Submit review" at bounding box center [664, 525] width 81 height 16
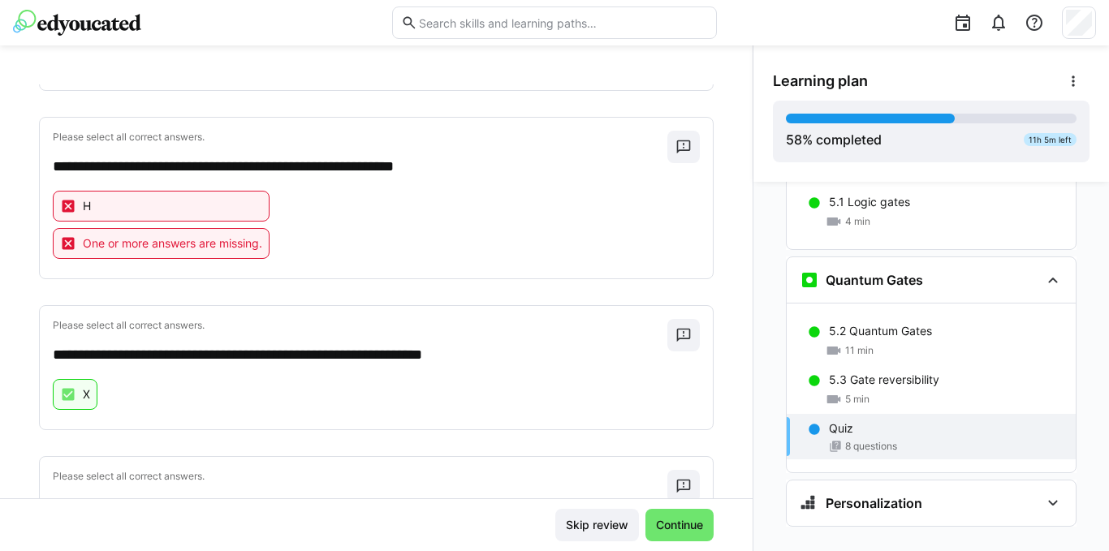
scroll to position [974, 0]
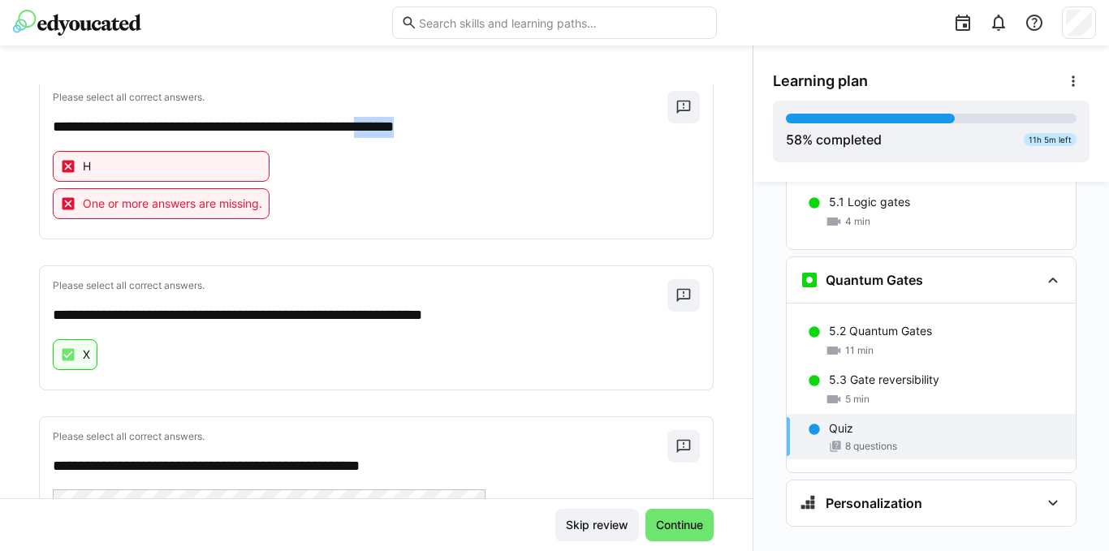
drag, startPoint x: 476, startPoint y: 126, endPoint x: 420, endPoint y: 123, distance: 56.1
click at [417, 123] on p "**********" at bounding box center [352, 127] width 598 height 21
click at [675, 112] on eds-icon at bounding box center [683, 107] width 16 height 16
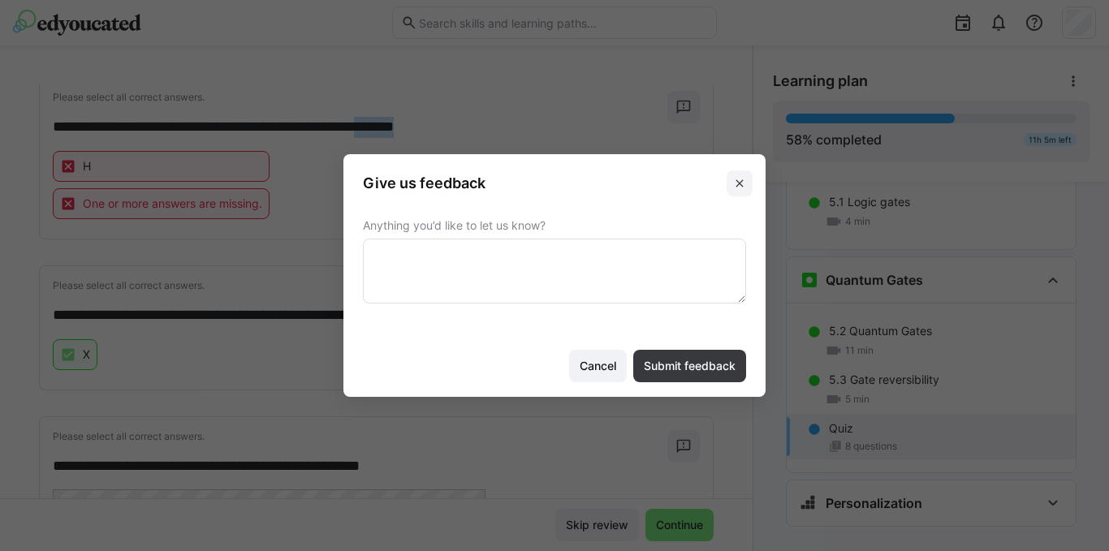
click at [748, 180] on span at bounding box center [739, 183] width 26 height 26
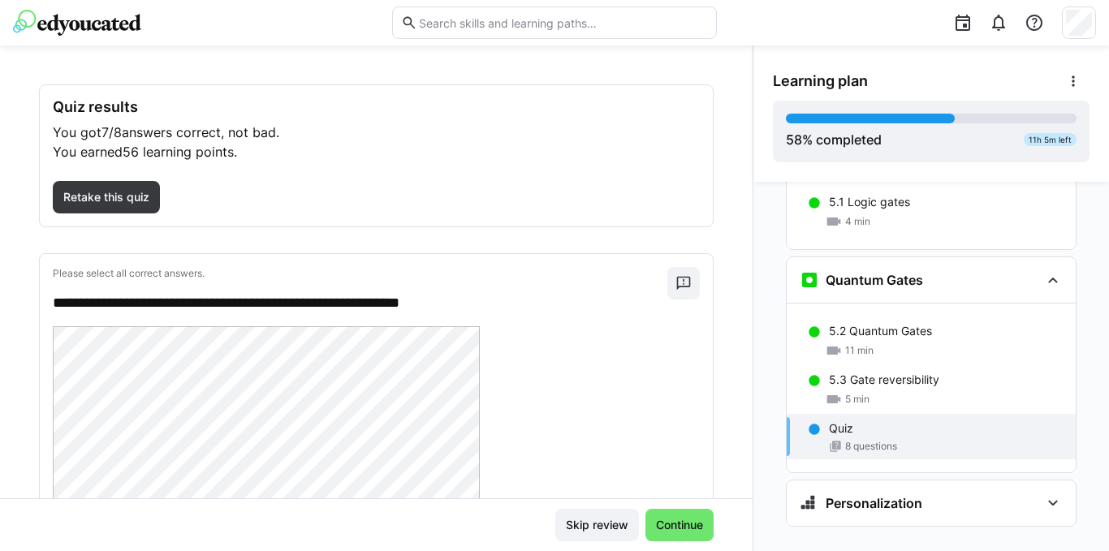
scroll to position [0, 0]
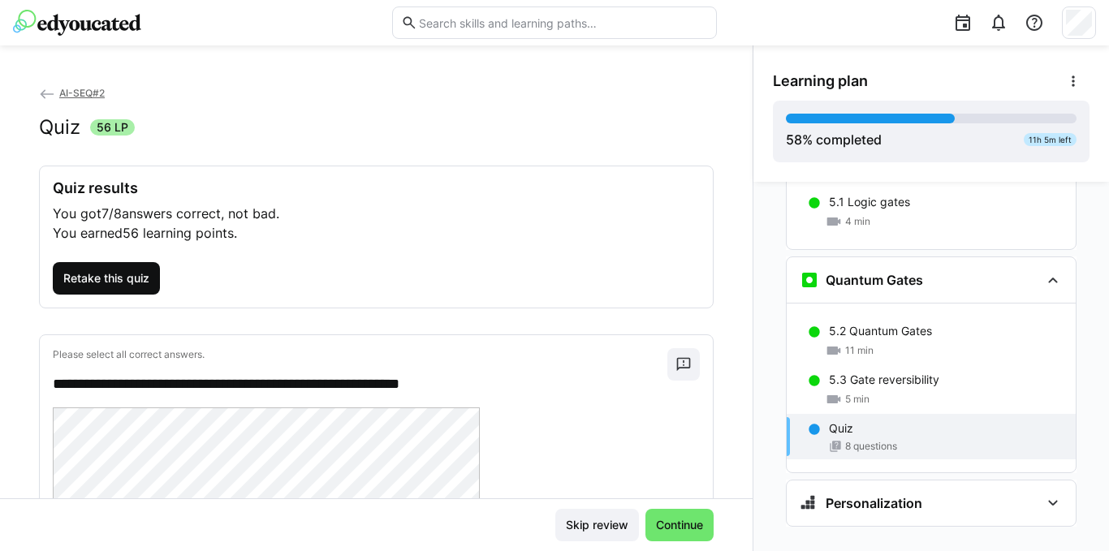
click at [140, 282] on span "Retake this quiz" at bounding box center [106, 278] width 91 height 16
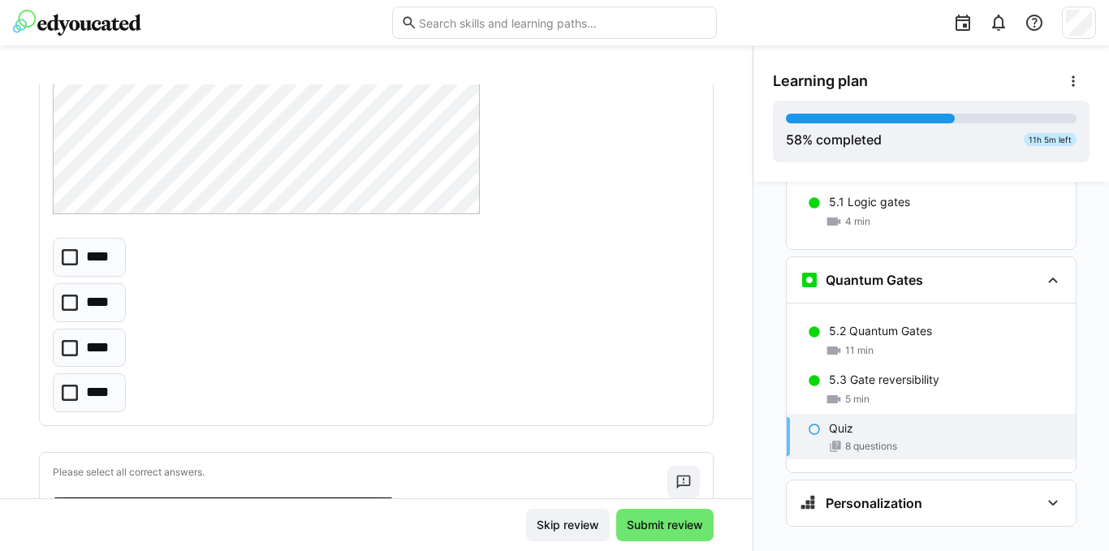
scroll to position [568, 0]
click at [78, 344] on eds-checkbox "****" at bounding box center [89, 347] width 73 height 39
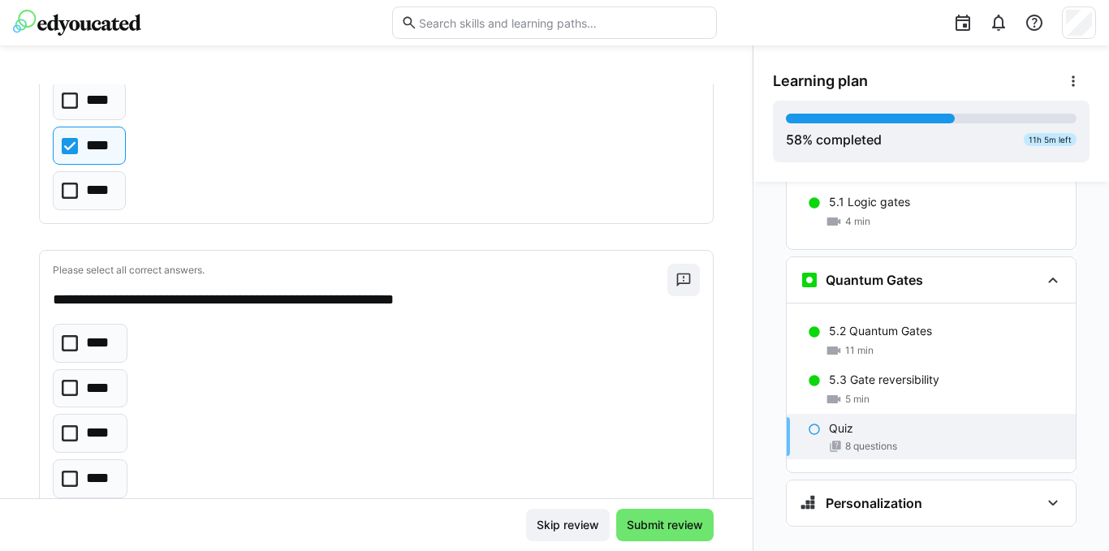
scroll to position [812, 0]
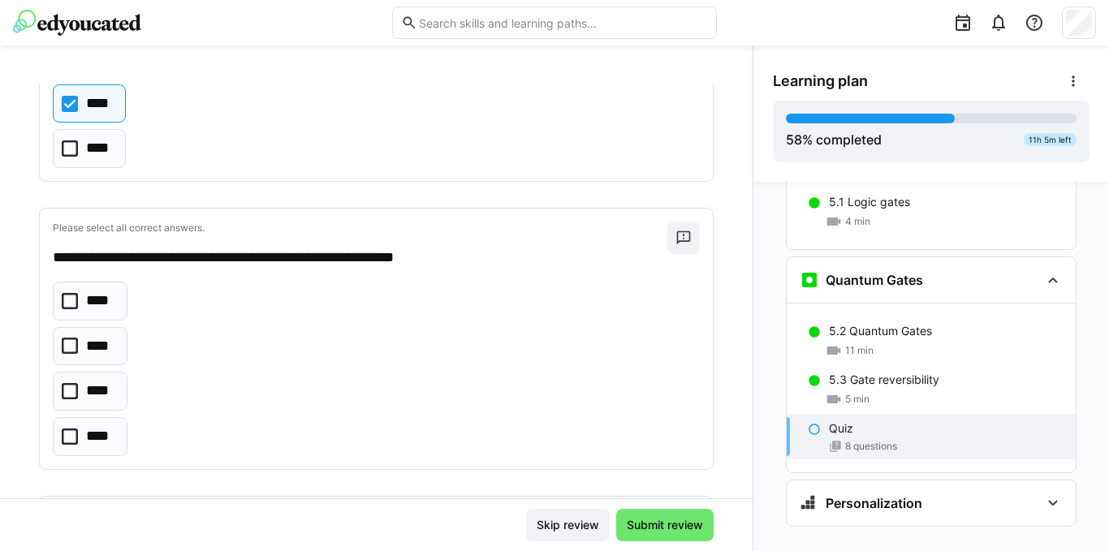
click at [74, 347] on icon at bounding box center [70, 346] width 16 height 16
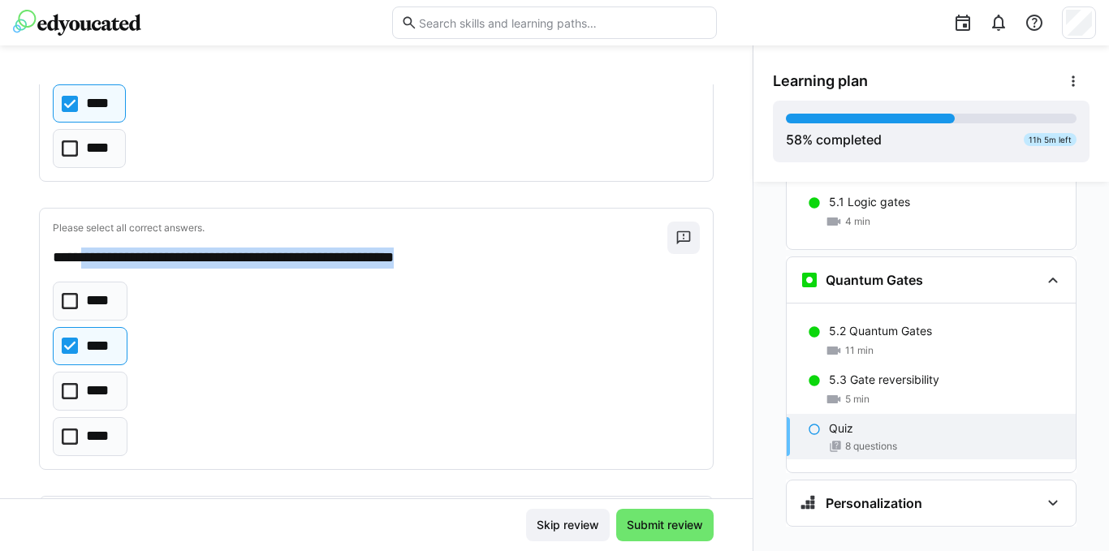
drag, startPoint x: 472, startPoint y: 264, endPoint x: 90, endPoint y: 260, distance: 381.5
click at [90, 260] on p "**********" at bounding box center [352, 258] width 598 height 21
copy p "**********"
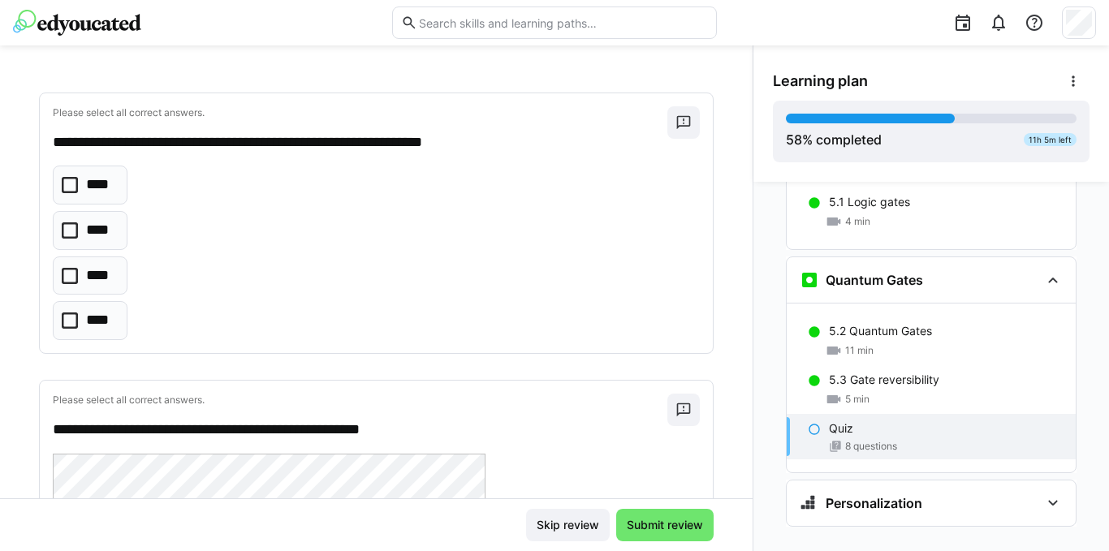
scroll to position [1217, 0]
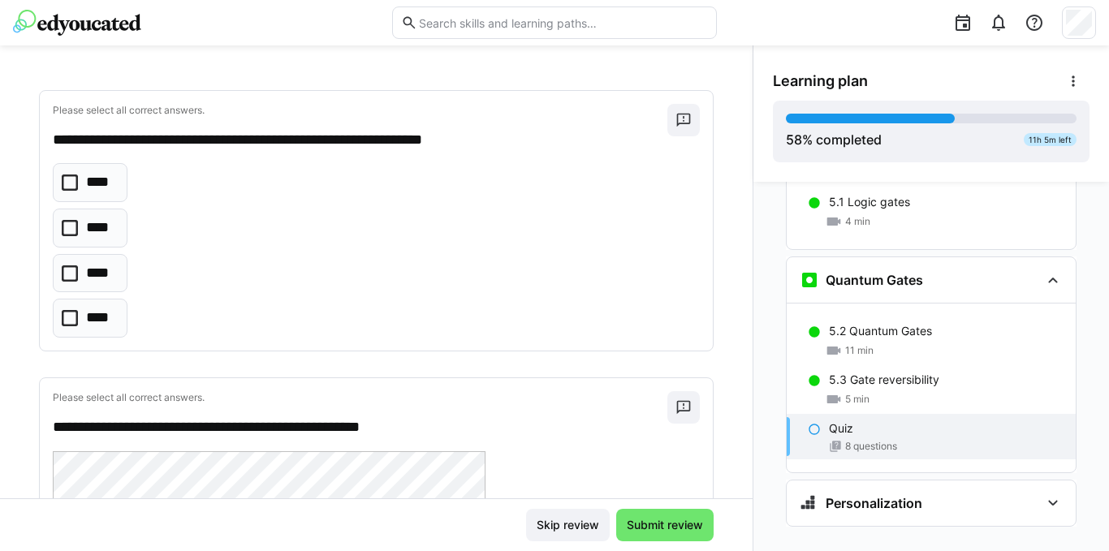
click at [71, 226] on icon at bounding box center [70, 228] width 16 height 16
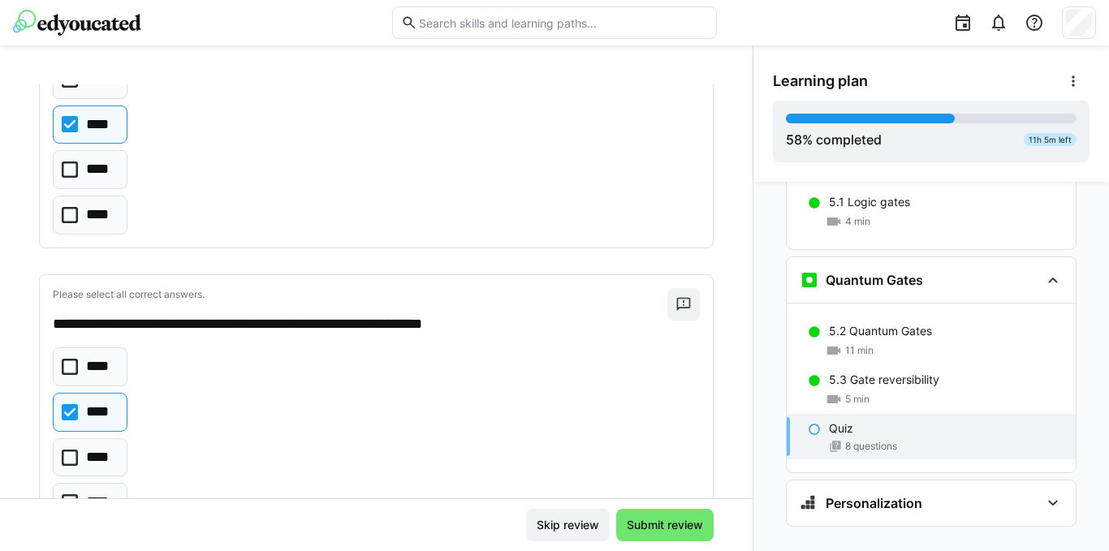
scroll to position [974, 0]
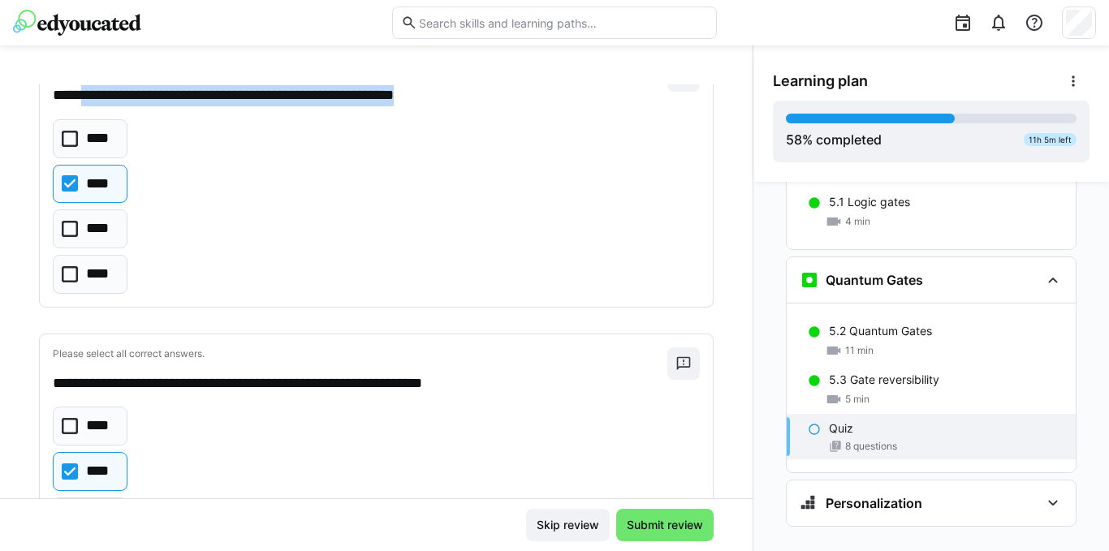
click at [73, 231] on icon at bounding box center [70, 229] width 16 height 16
click at [75, 172] on eds-checkbox "****" at bounding box center [90, 184] width 75 height 39
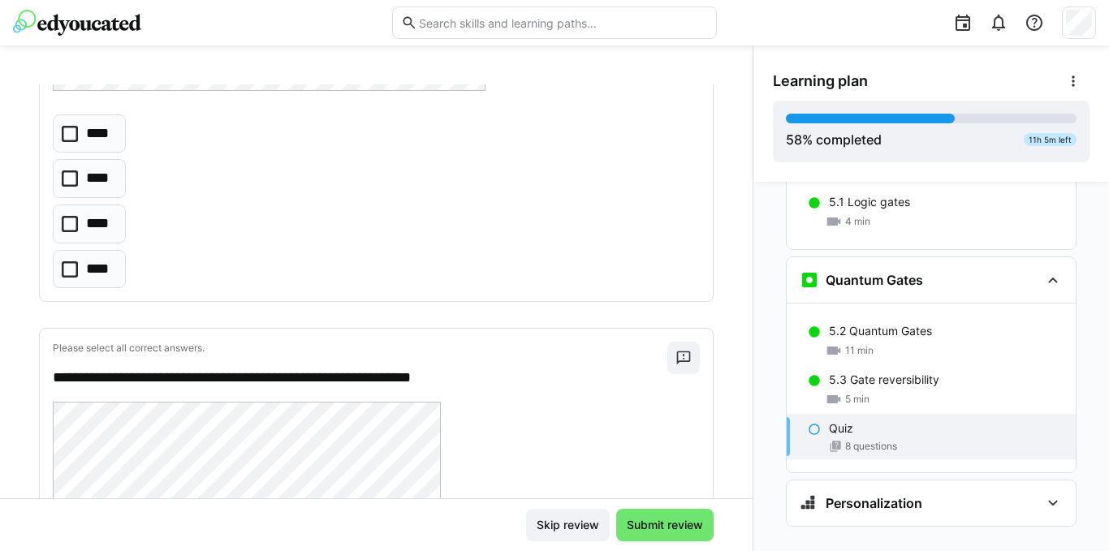
scroll to position [2029, 0]
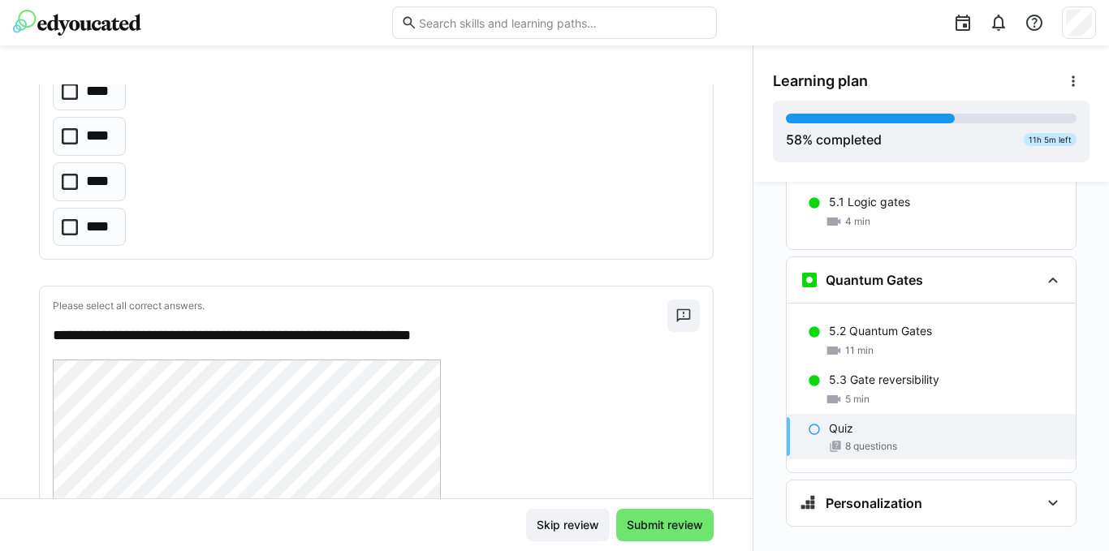
click at [72, 186] on icon at bounding box center [70, 182] width 16 height 16
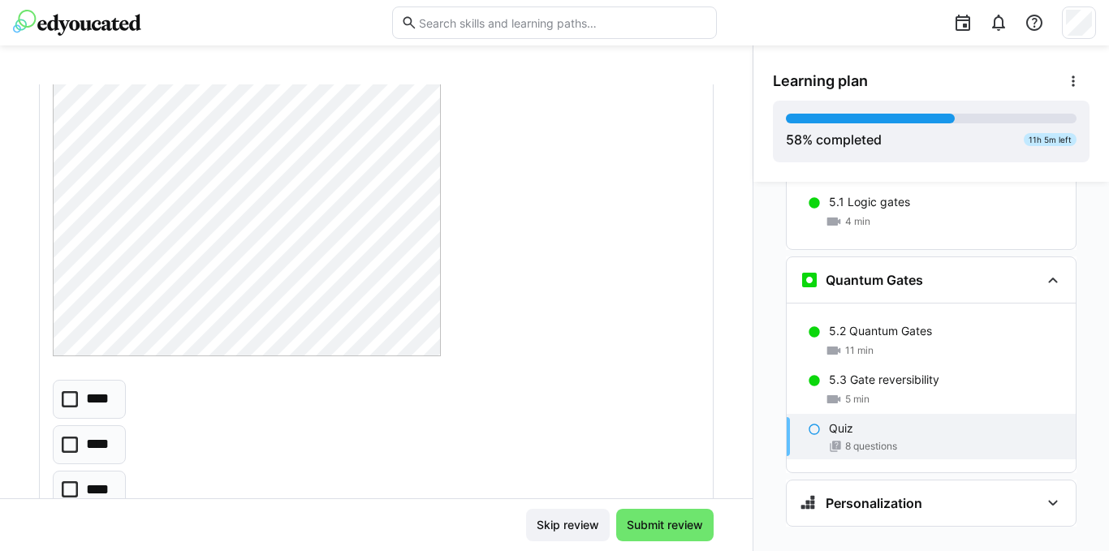
scroll to position [2760, 0]
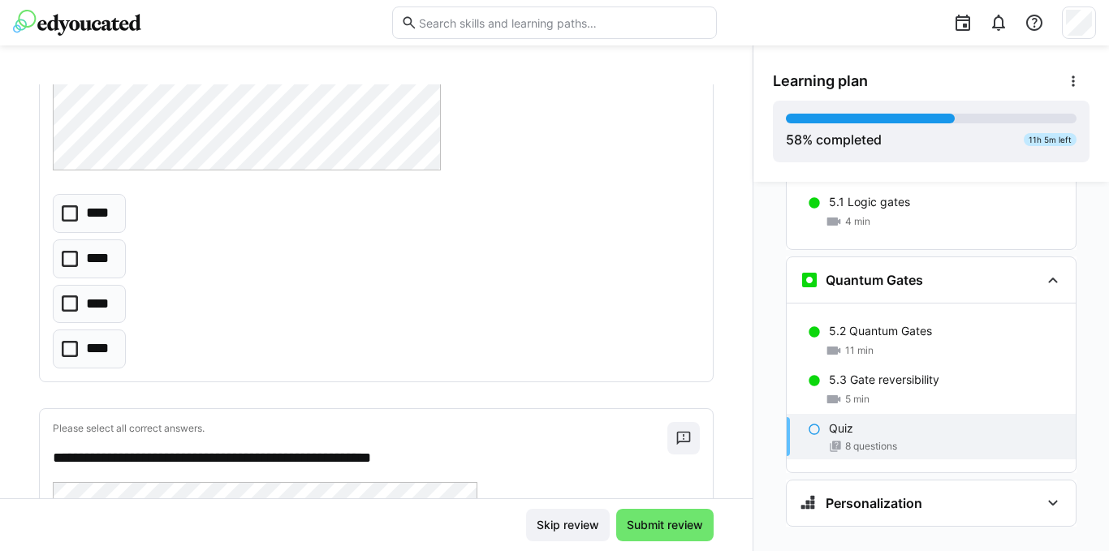
click at [77, 300] on icon at bounding box center [70, 303] width 16 height 16
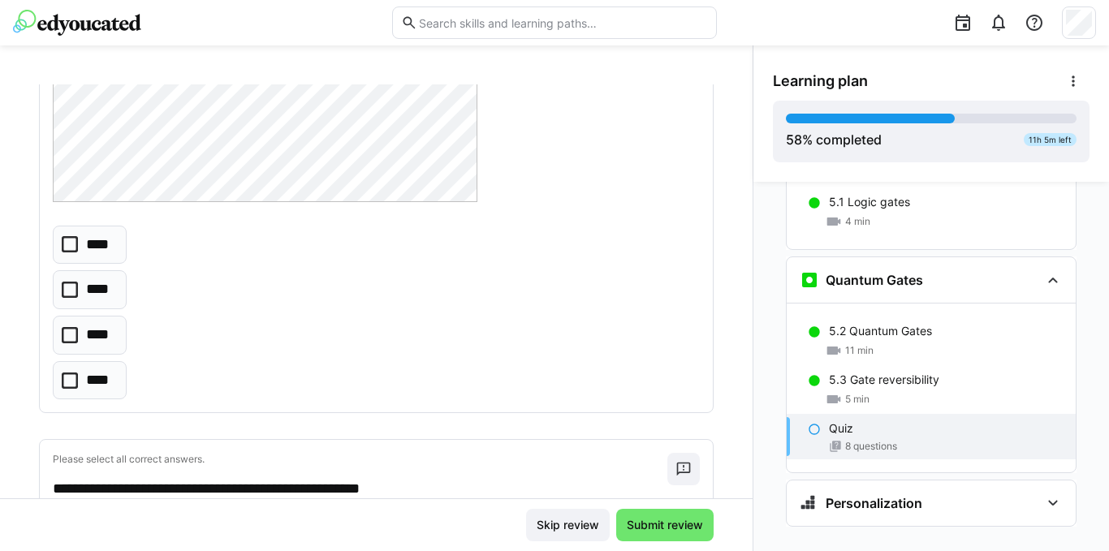
scroll to position [3490, 0]
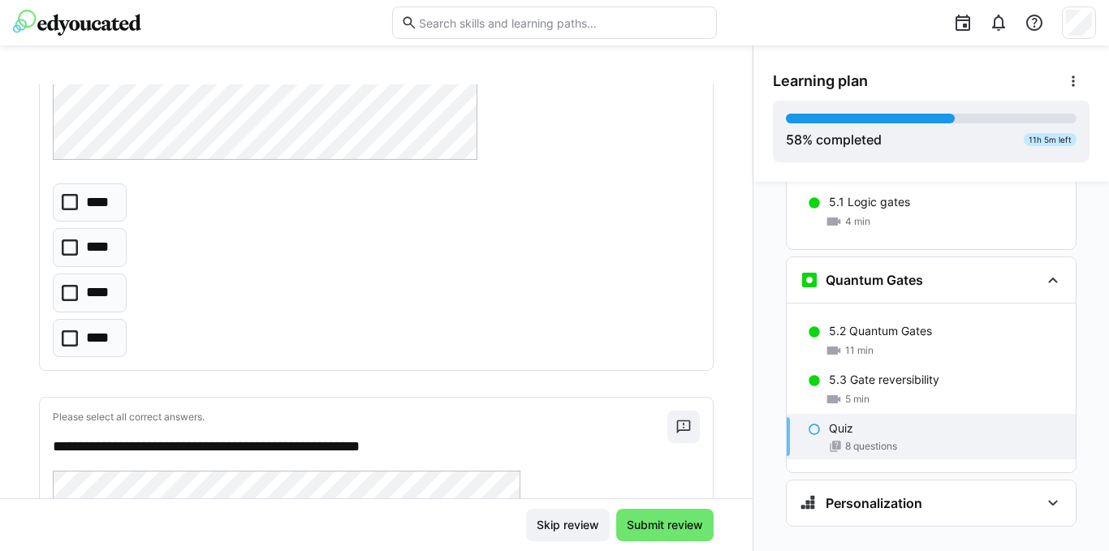
click at [78, 206] on eds-checkbox "****" at bounding box center [90, 202] width 74 height 39
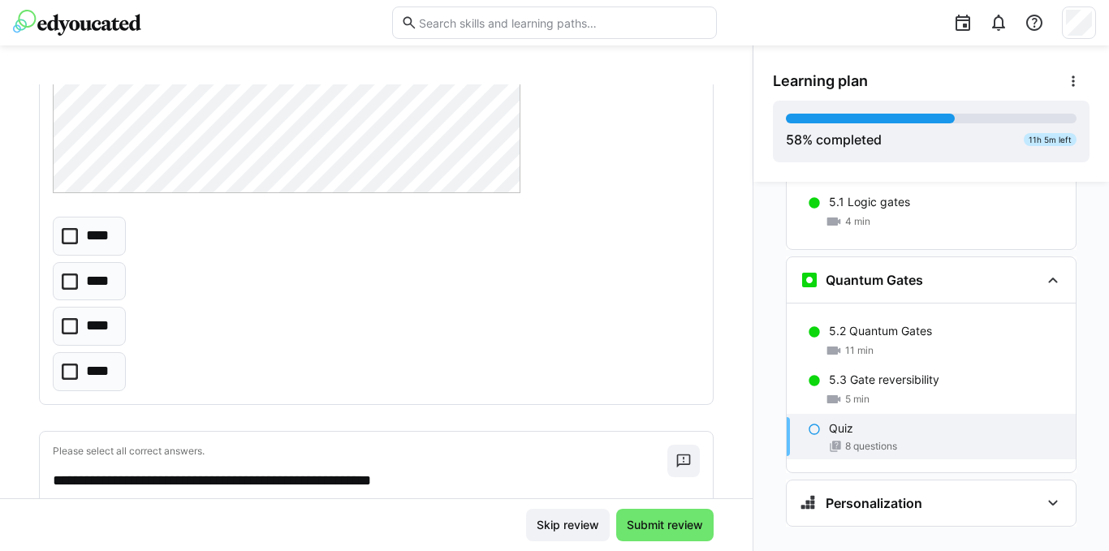
scroll to position [4221, 0]
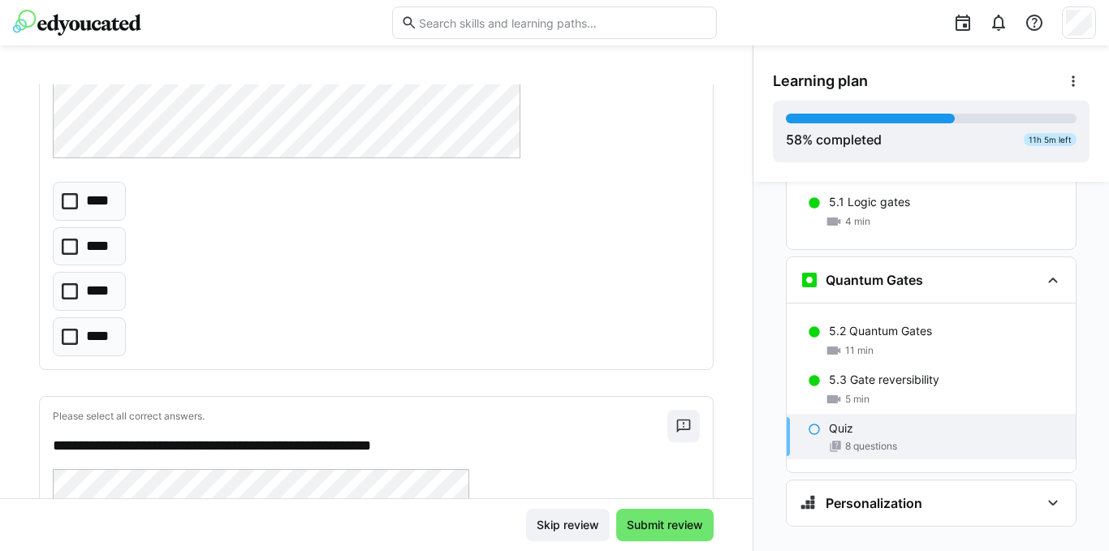
click at [75, 248] on icon at bounding box center [70, 247] width 16 height 16
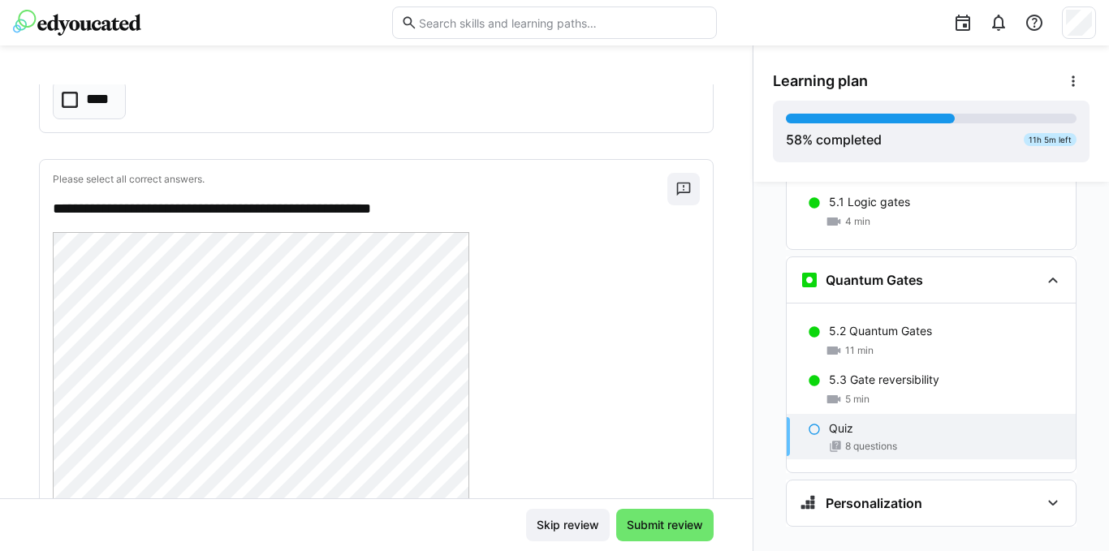
scroll to position [4464, 0]
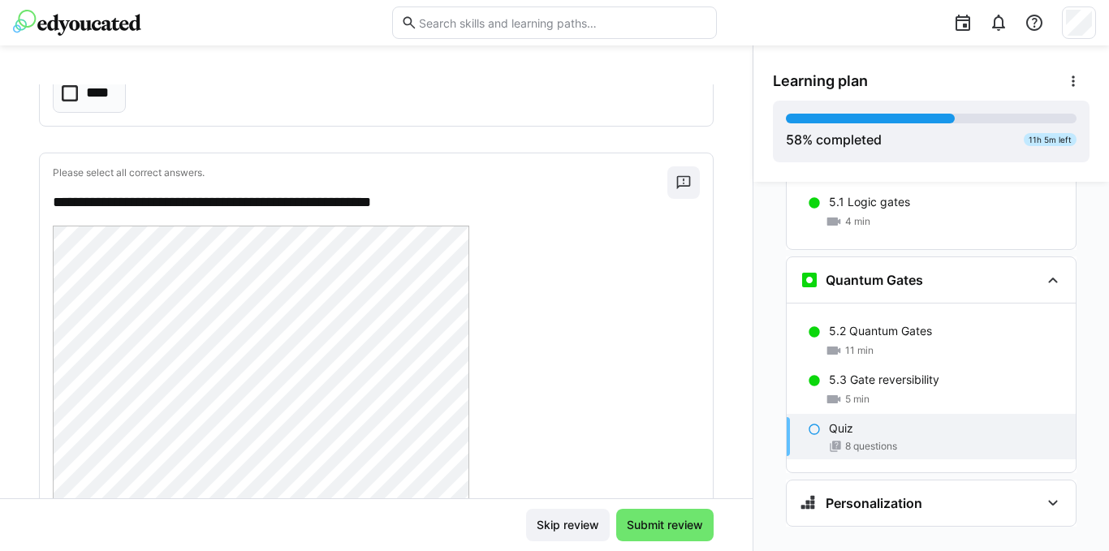
click at [434, 200] on p "**********" at bounding box center [352, 202] width 598 height 21
click at [457, 201] on p "**********" at bounding box center [352, 202] width 598 height 21
click at [463, 157] on div "**********" at bounding box center [376, 496] width 673 height 687
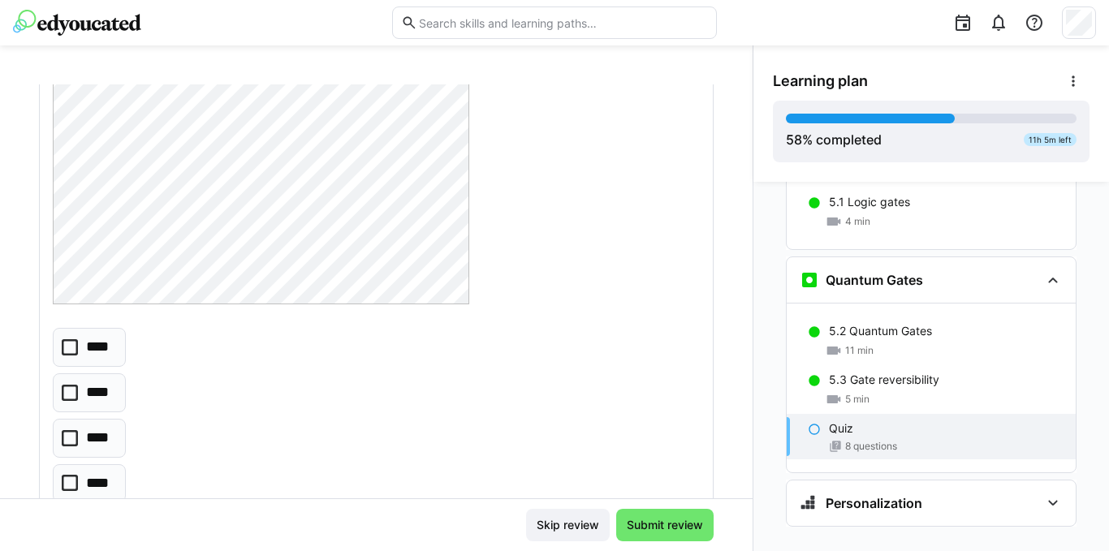
scroll to position [4847, 0]
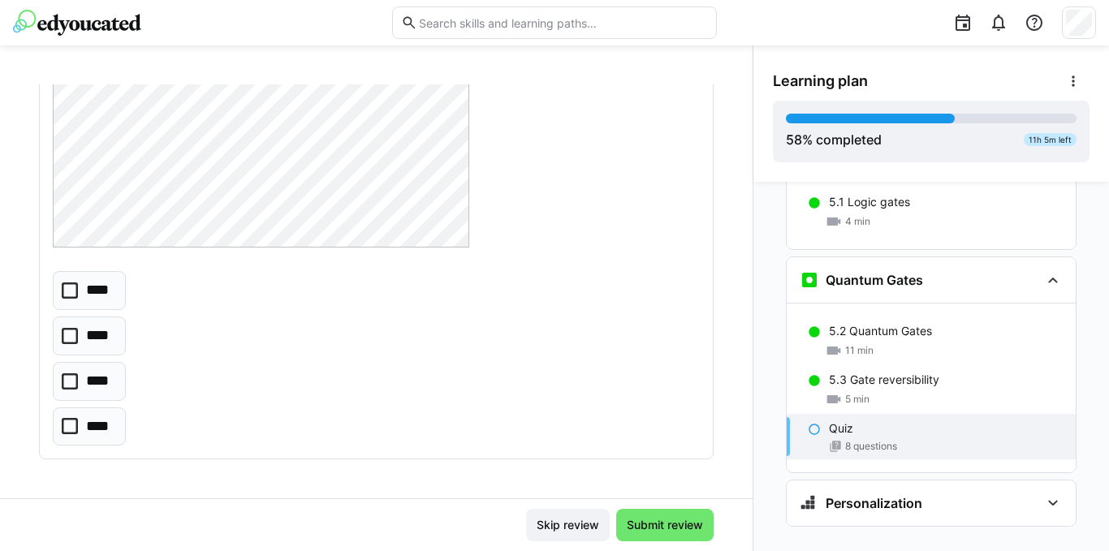
click at [67, 429] on icon at bounding box center [70, 426] width 16 height 16
click at [624, 522] on span "Submit review" at bounding box center [664, 525] width 81 height 16
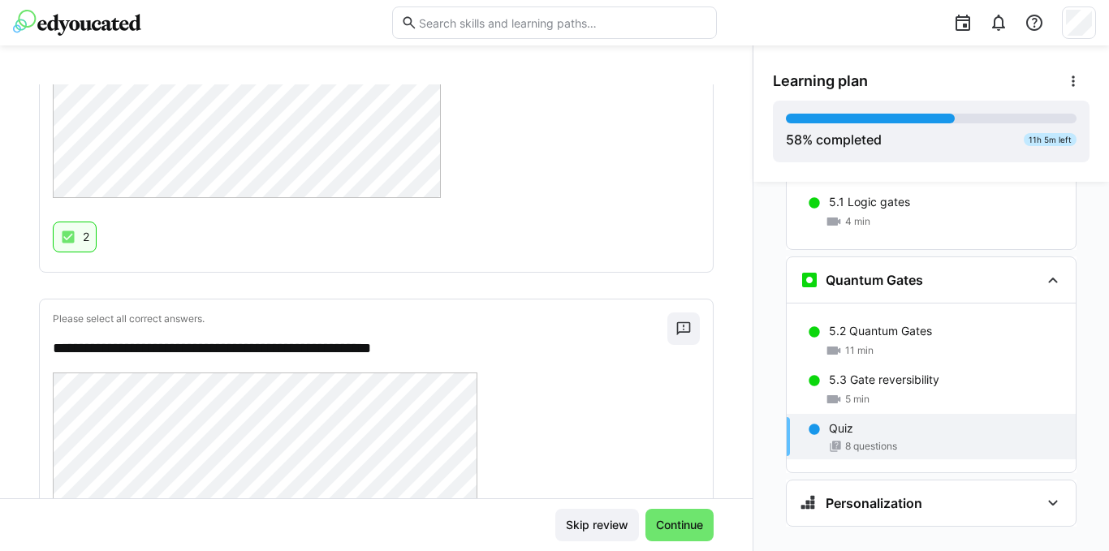
scroll to position [2516, 0]
